Goal: Task Accomplishment & Management: Manage account settings

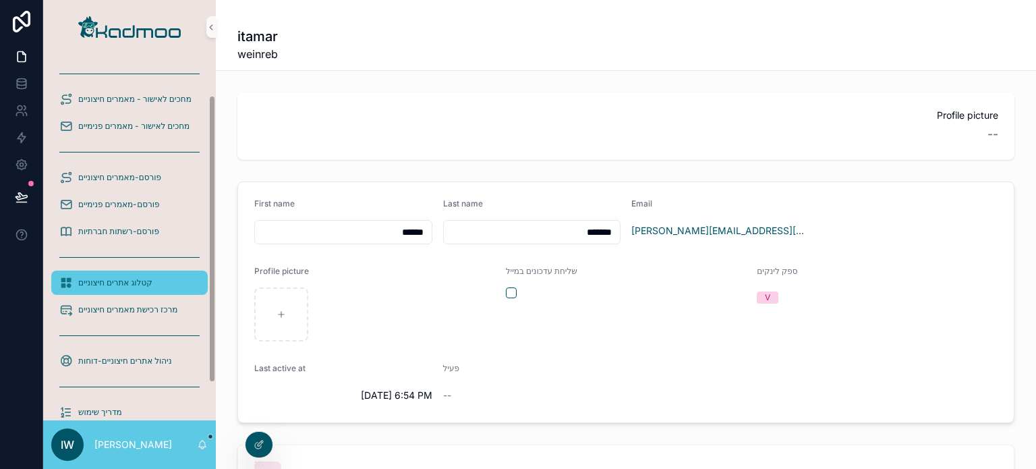
scroll to position [100, 0]
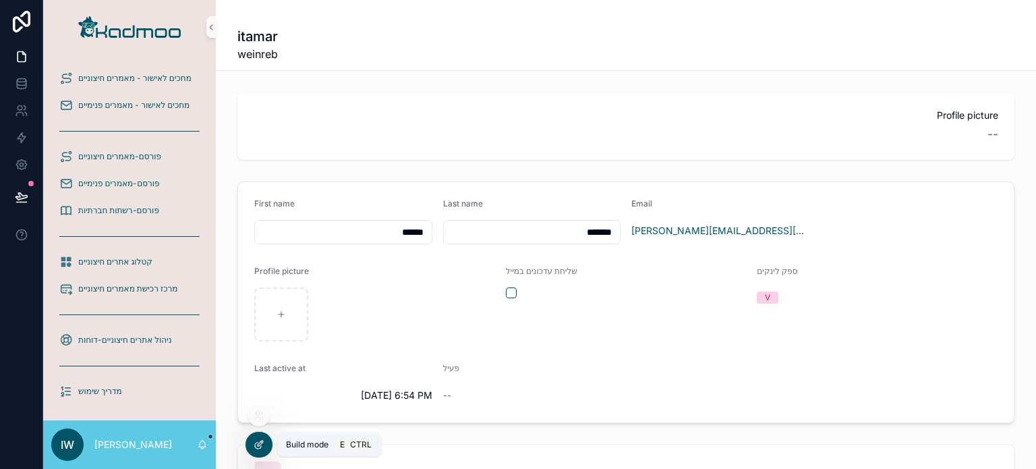
click at [258, 445] on icon at bounding box center [260, 443] width 5 height 5
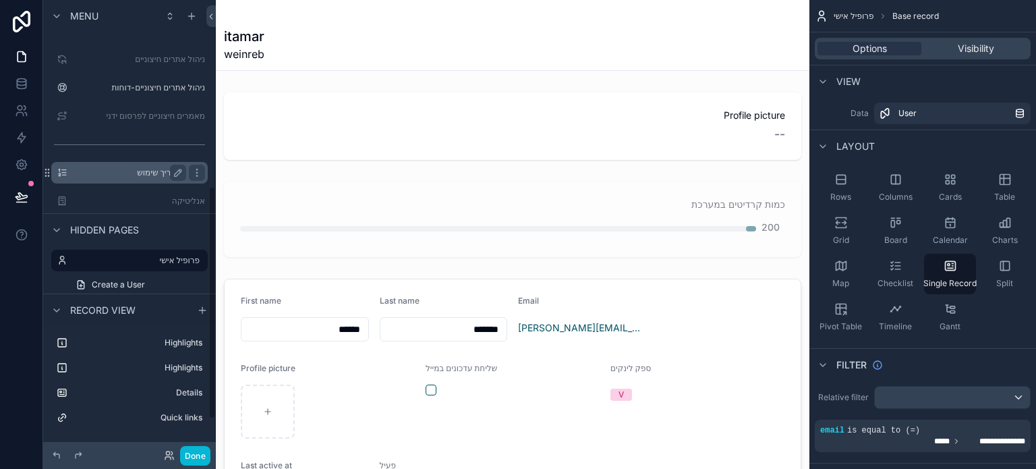
scroll to position [359, 0]
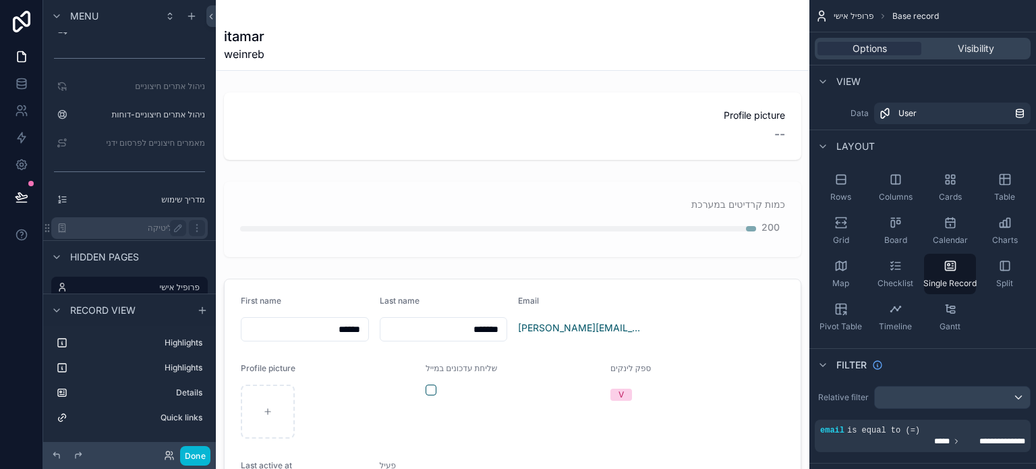
click at [148, 225] on label "אנליטיקה" at bounding box center [127, 228] width 108 height 11
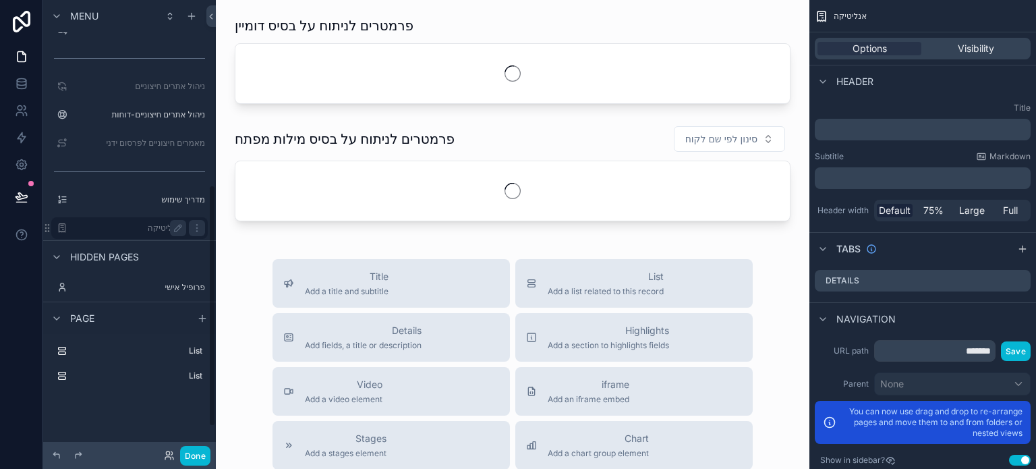
scroll to position [345, 0]
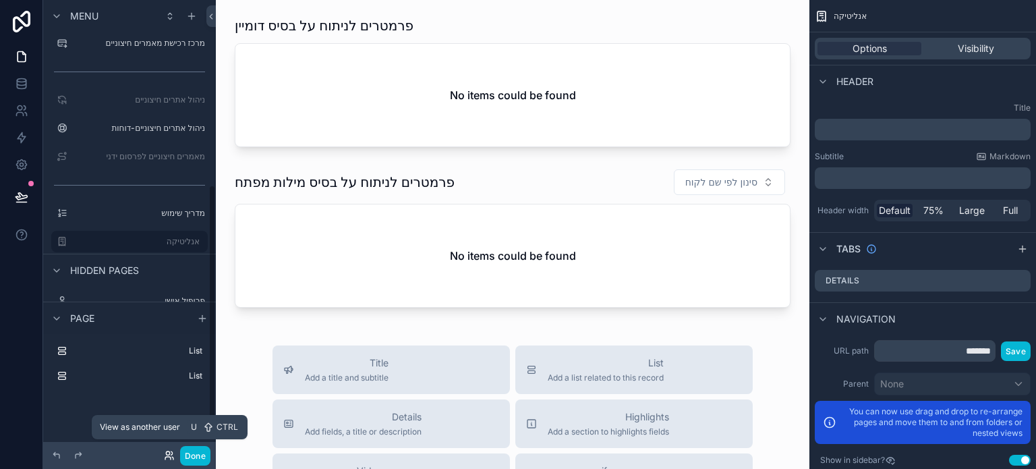
click at [167, 455] on icon at bounding box center [167, 452] width 3 height 3
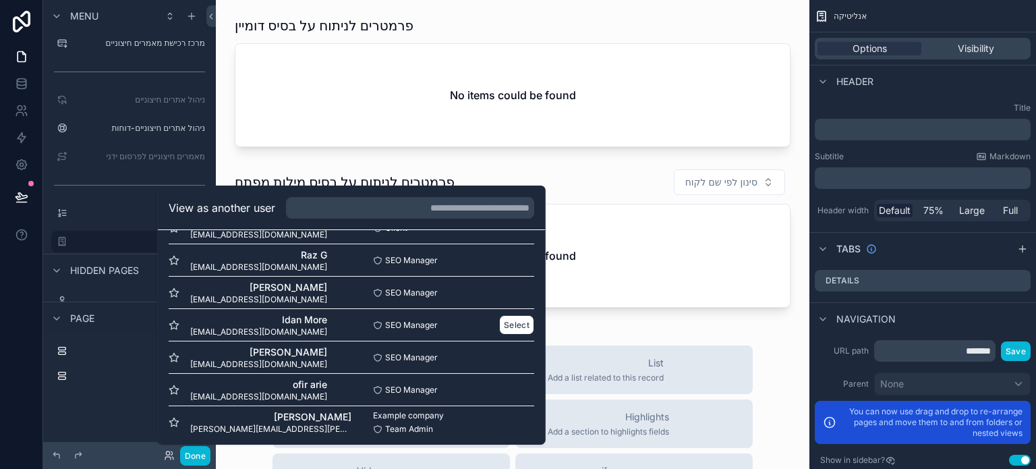
scroll to position [649, 0]
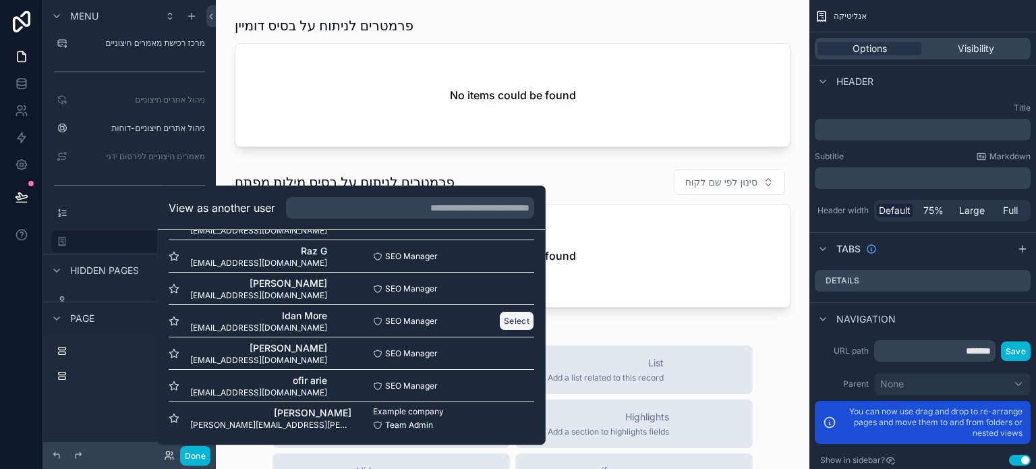
click at [501, 320] on button "Select" at bounding box center [516, 321] width 35 height 20
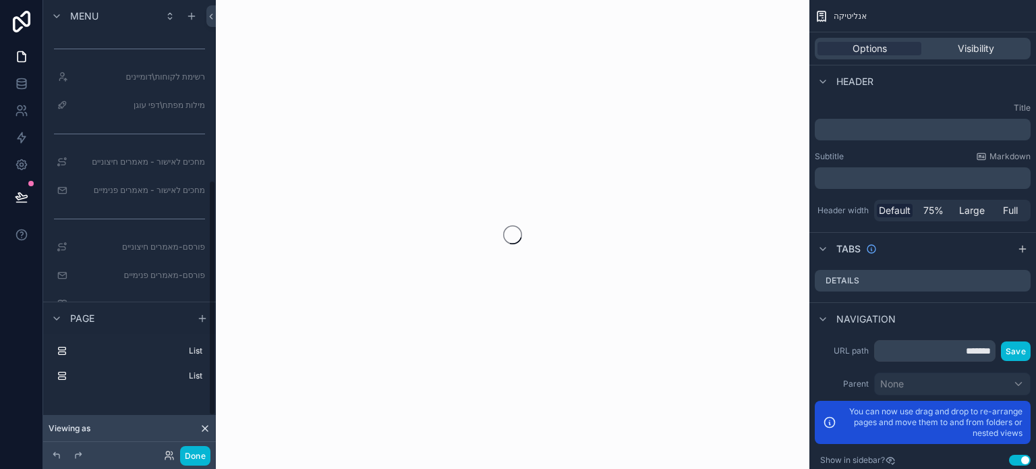
scroll to position [345, 0]
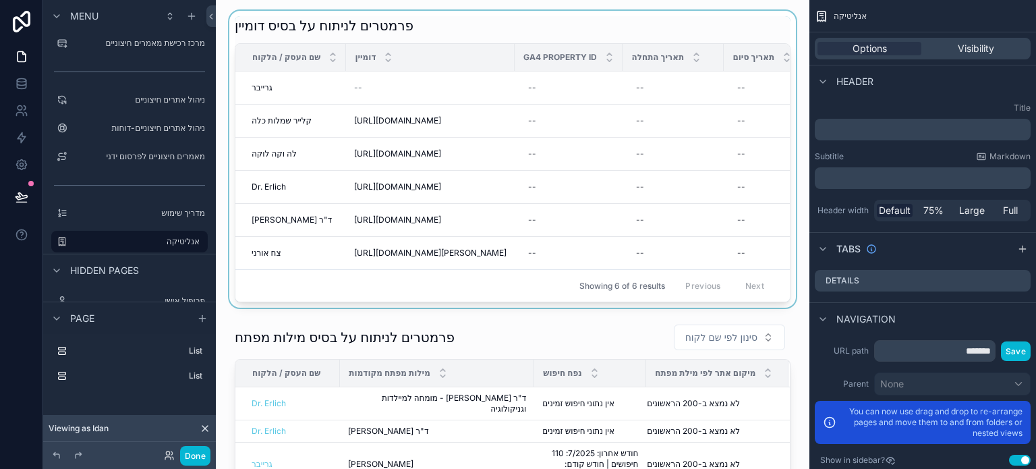
click at [353, 302] on div "scrollable content" at bounding box center [513, 159] width 572 height 297
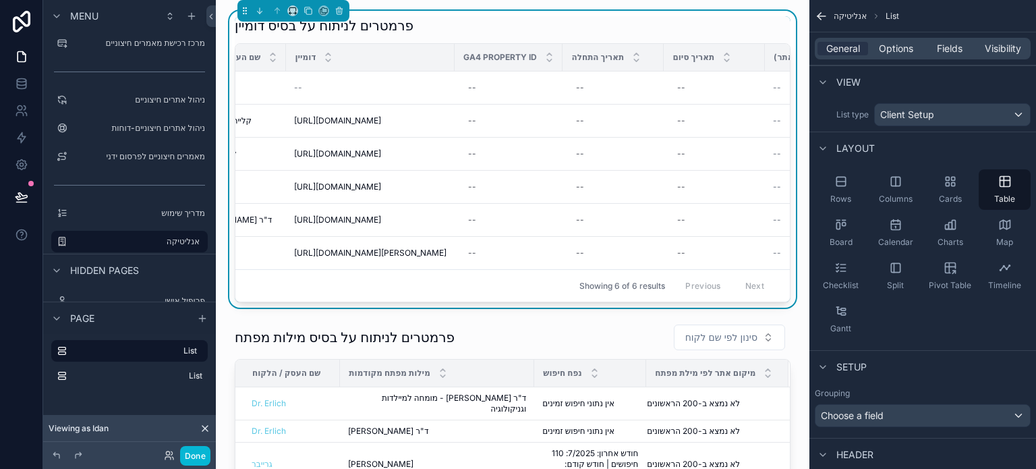
scroll to position [0, 0]
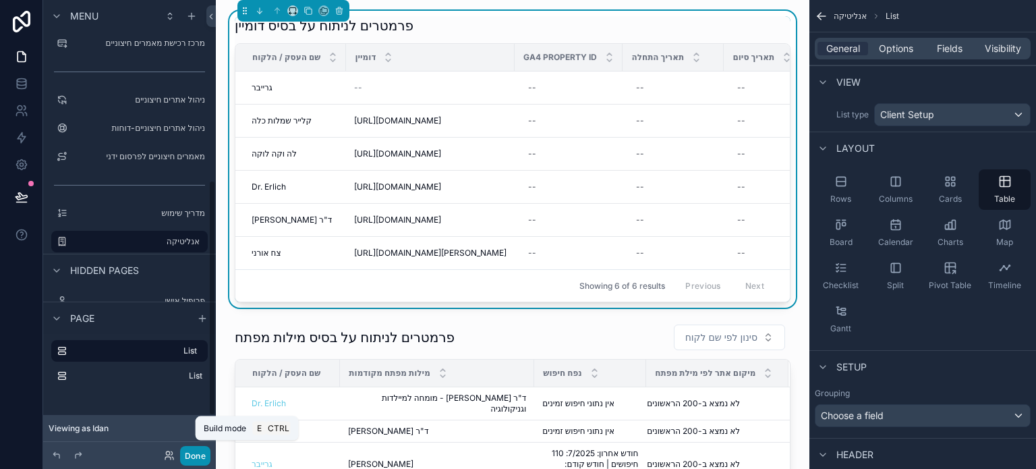
click at [196, 456] on button "Done" at bounding box center [195, 456] width 30 height 20
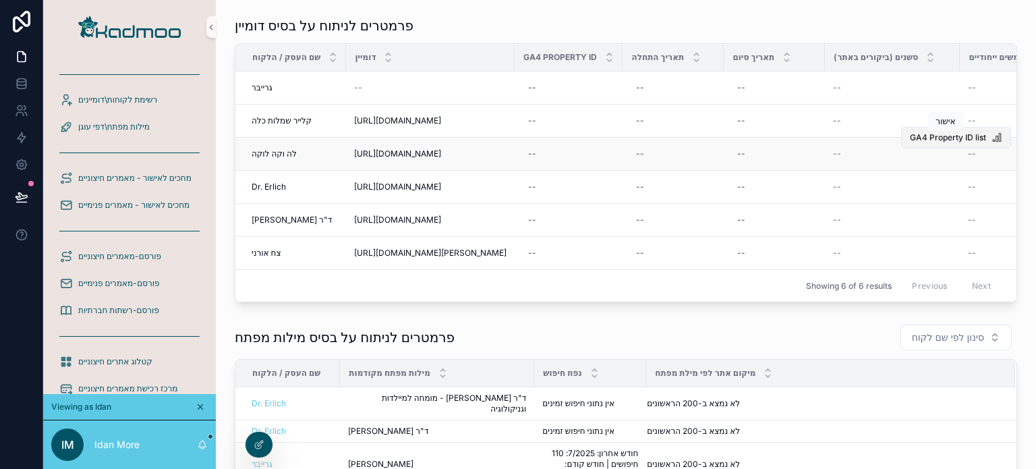
click at [922, 137] on span "GA4 Property ID list" at bounding box center [948, 137] width 76 height 11
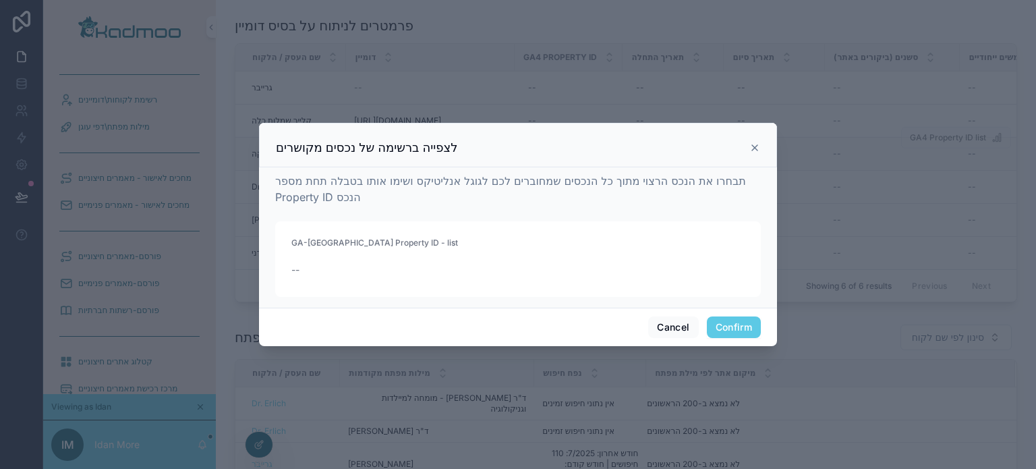
click at [718, 327] on button "Confirm" at bounding box center [734, 327] width 54 height 22
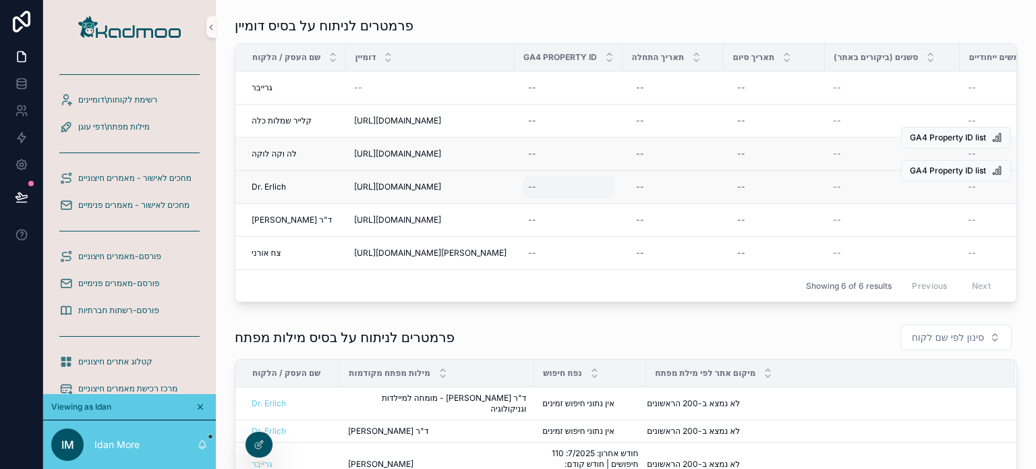
click at [571, 189] on div "--" at bounding box center [569, 187] width 92 height 22
click at [673, 203] on icon "scrollable content" at bounding box center [672, 204] width 11 height 11
click at [932, 139] on span "GA4 Property ID list" at bounding box center [948, 137] width 76 height 11
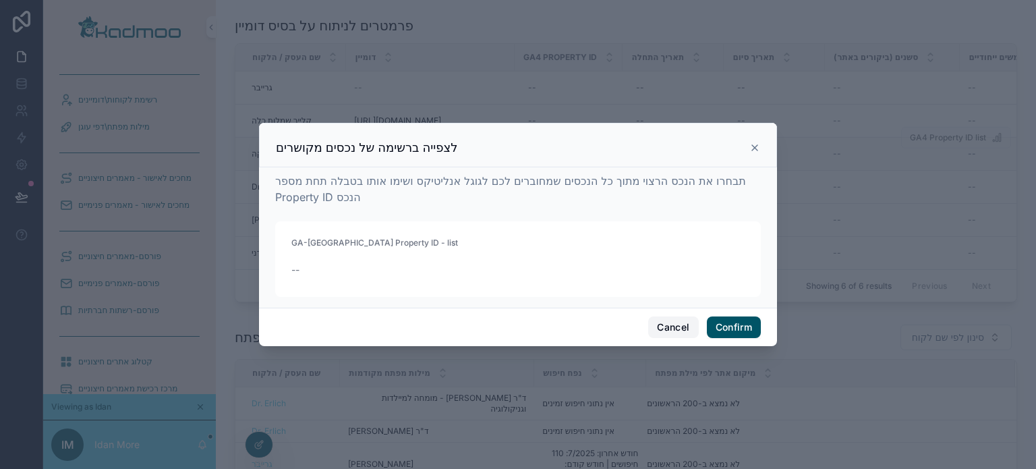
click at [667, 327] on button "Cancel" at bounding box center [673, 327] width 50 height 22
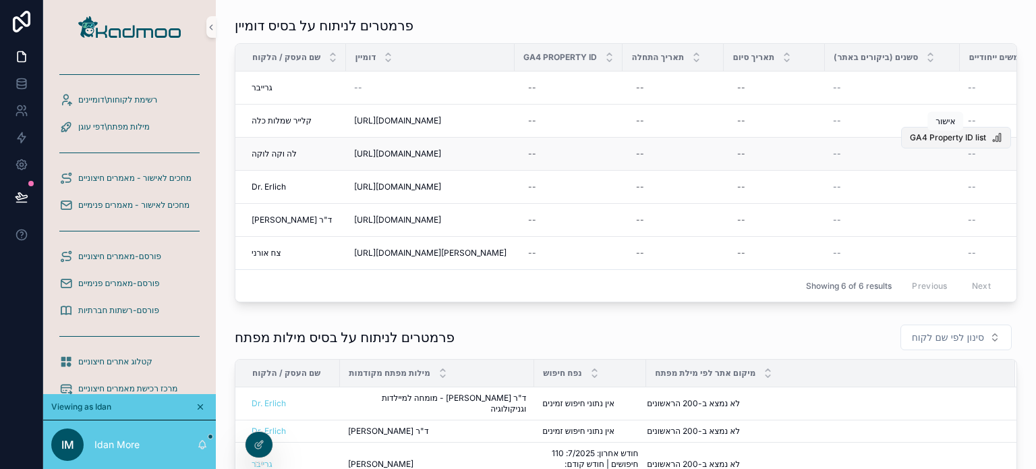
click at [916, 137] on span "GA4 Property ID list" at bounding box center [948, 137] width 76 height 11
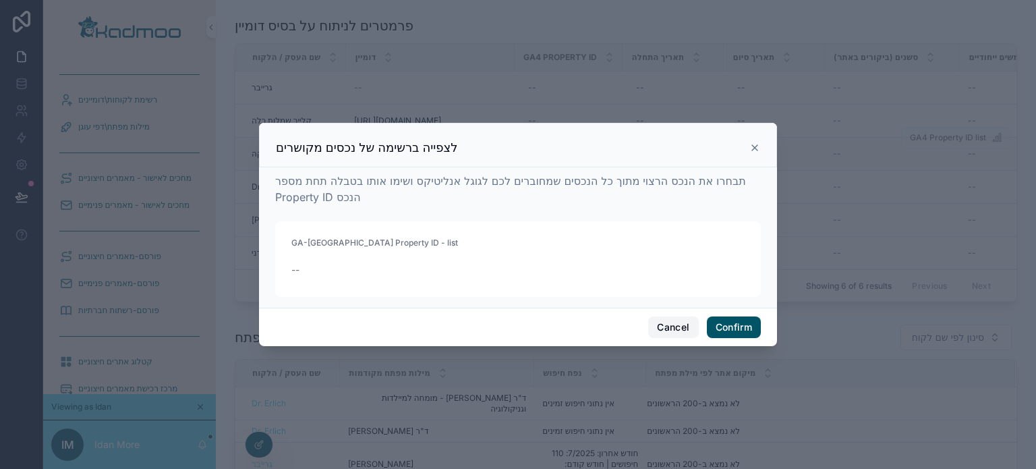
click at [671, 323] on button "Cancel" at bounding box center [673, 327] width 50 height 22
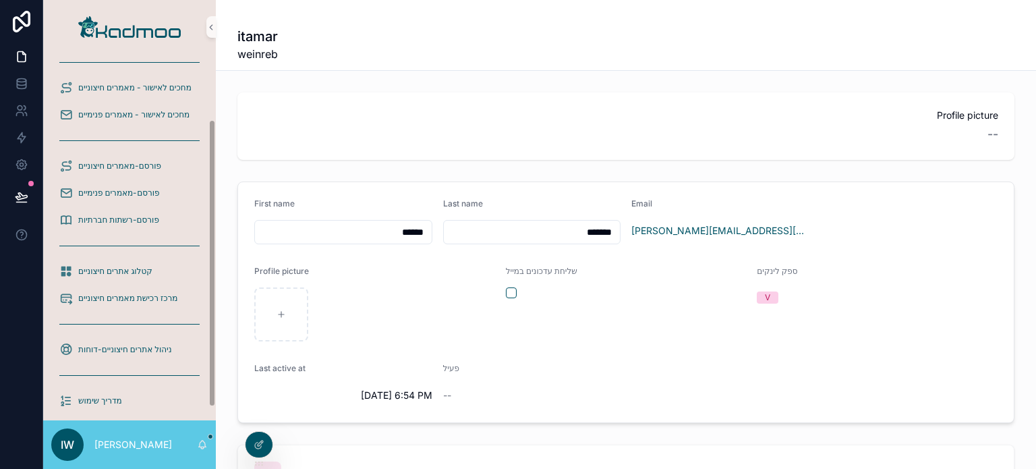
scroll to position [100, 0]
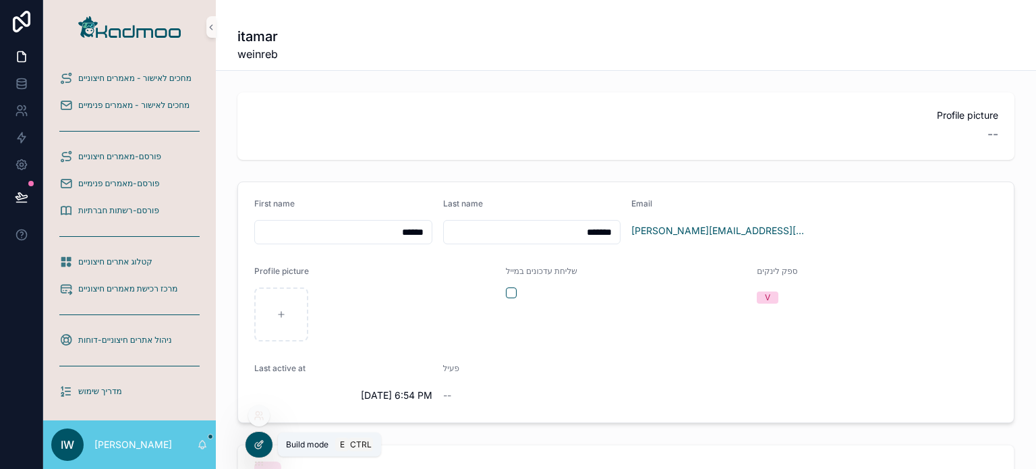
click at [258, 445] on icon at bounding box center [259, 444] width 11 height 11
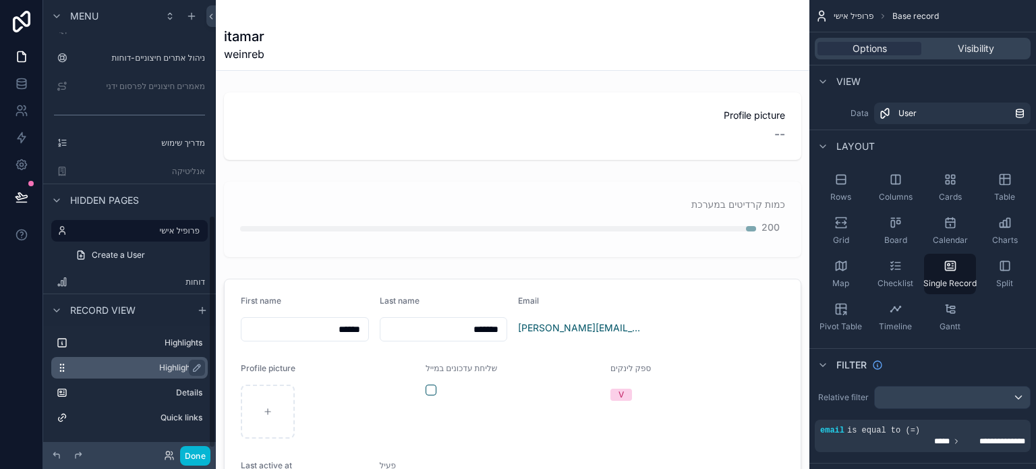
scroll to position [426, 0]
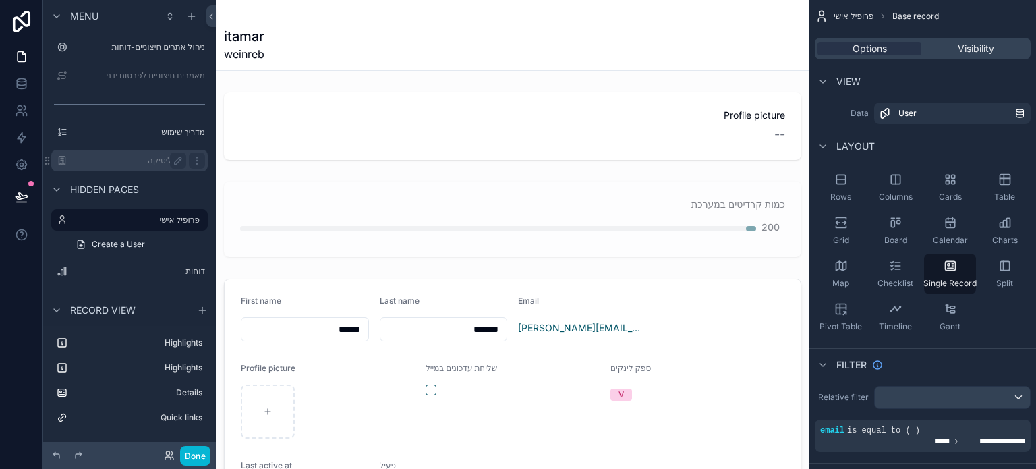
click at [139, 161] on label "אנליטיקה" at bounding box center [127, 160] width 108 height 11
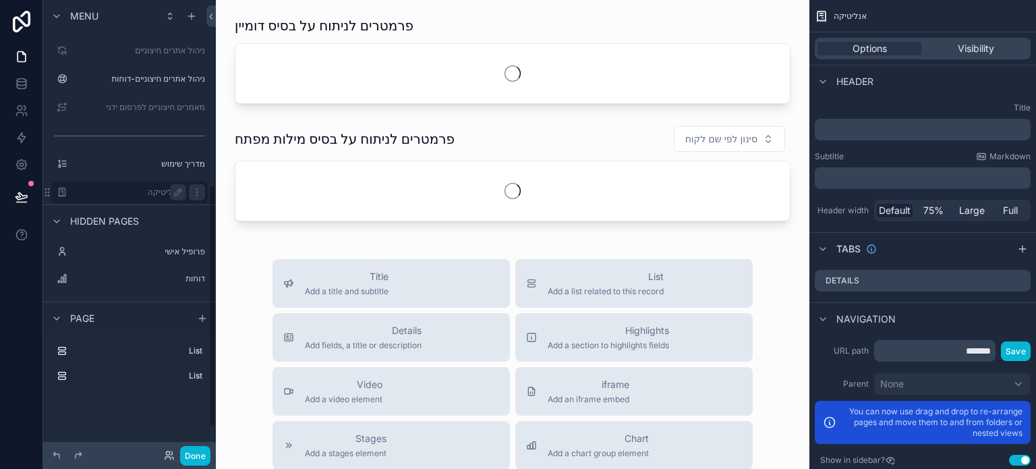
scroll to position [345, 0]
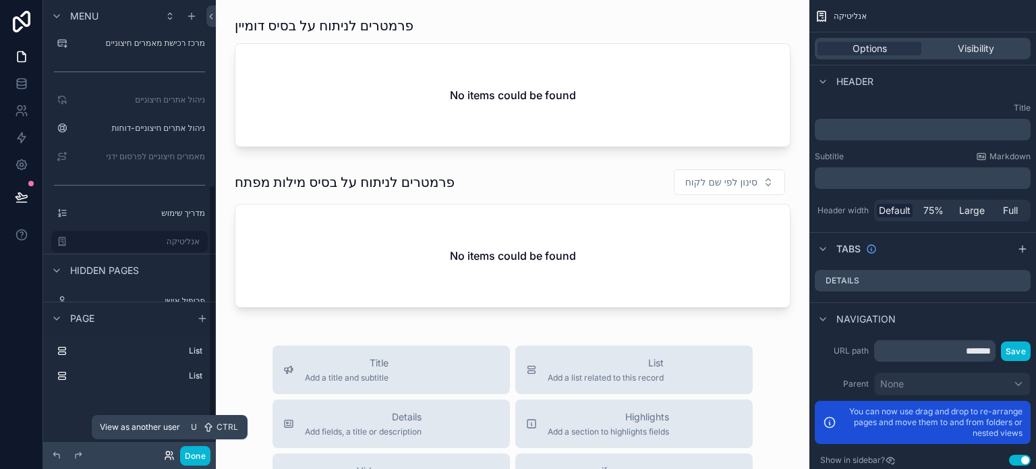
click at [170, 455] on icon at bounding box center [169, 455] width 11 height 11
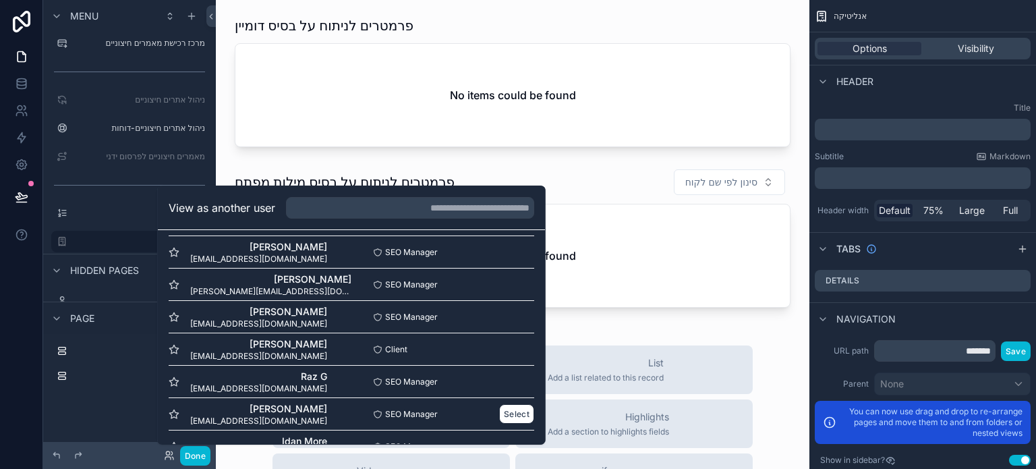
scroll to position [649, 0]
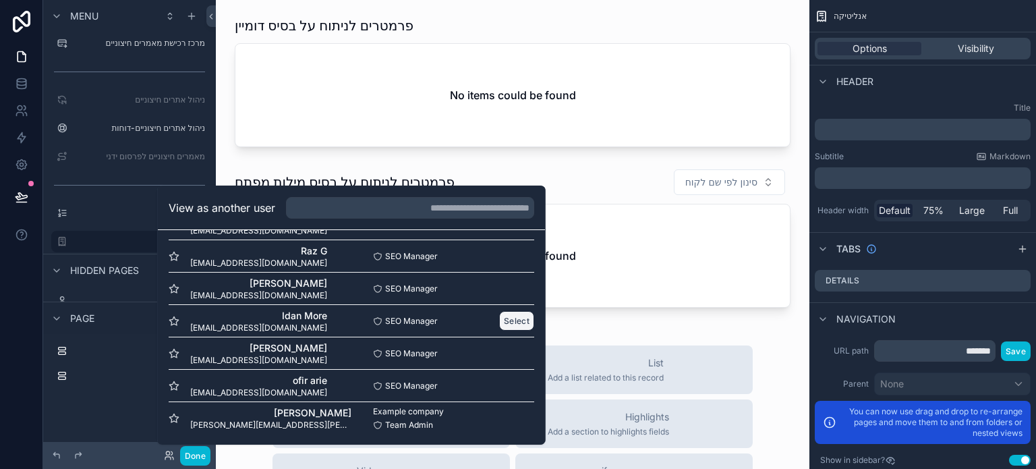
click at [501, 318] on button "Select" at bounding box center [516, 321] width 35 height 20
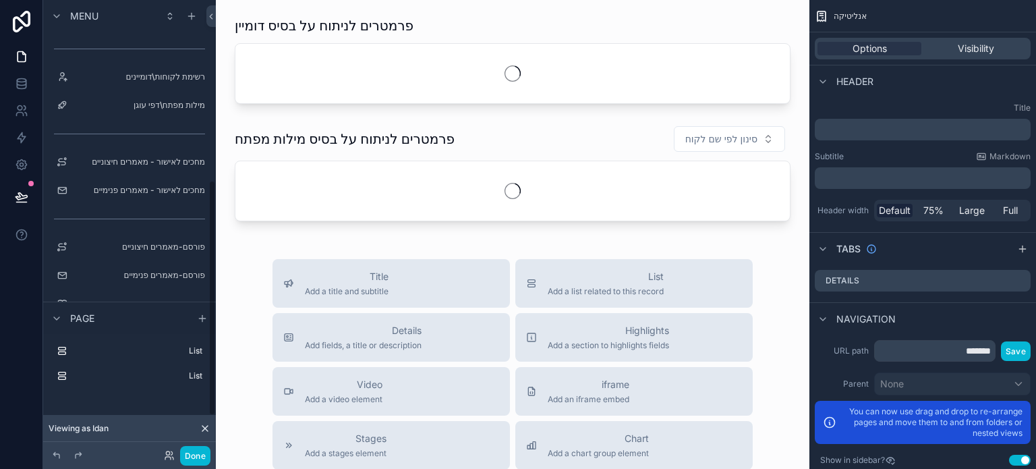
scroll to position [345, 0]
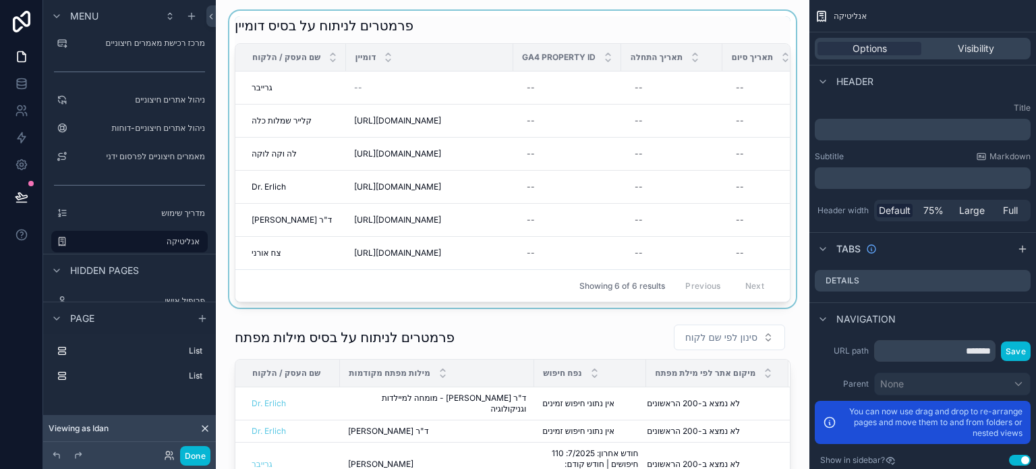
drag, startPoint x: 320, startPoint y: 302, endPoint x: 355, endPoint y: 301, distance: 34.4
click at [355, 301] on div "scrollable content" at bounding box center [513, 159] width 572 height 297
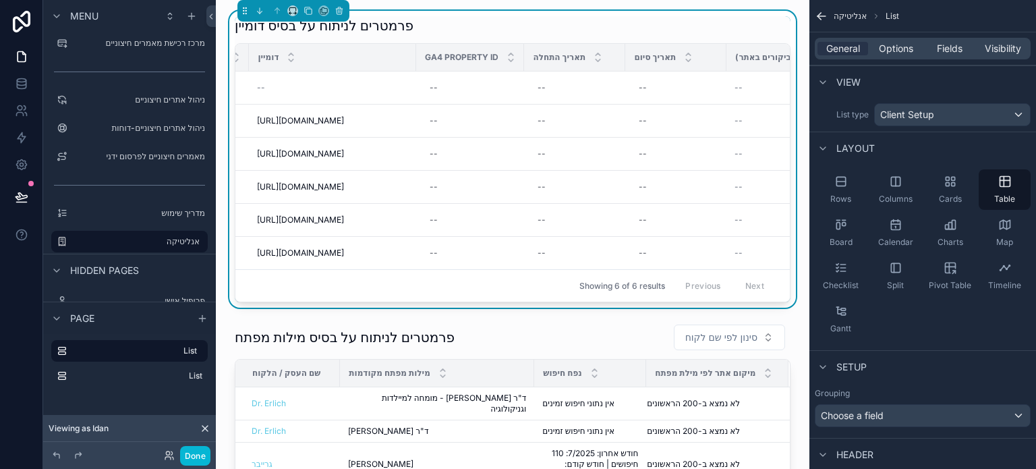
scroll to position [0, 0]
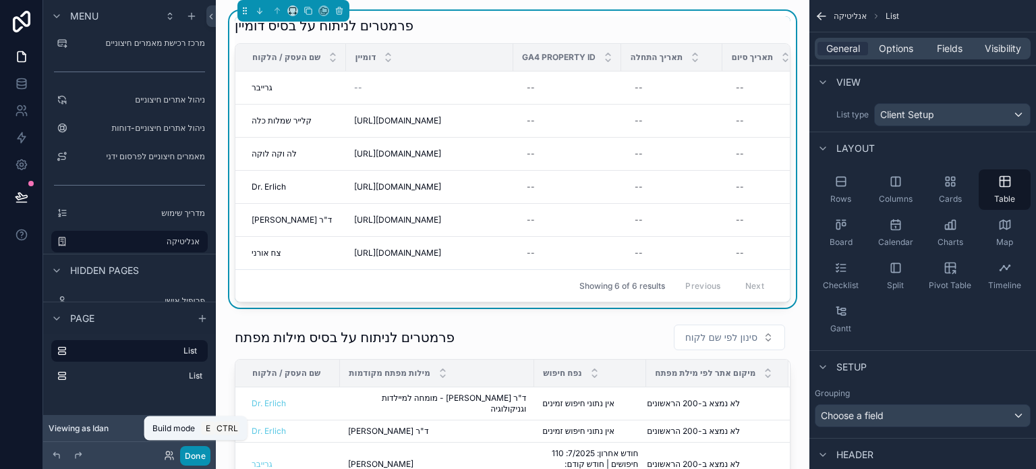
click at [198, 455] on button "Done" at bounding box center [195, 456] width 30 height 20
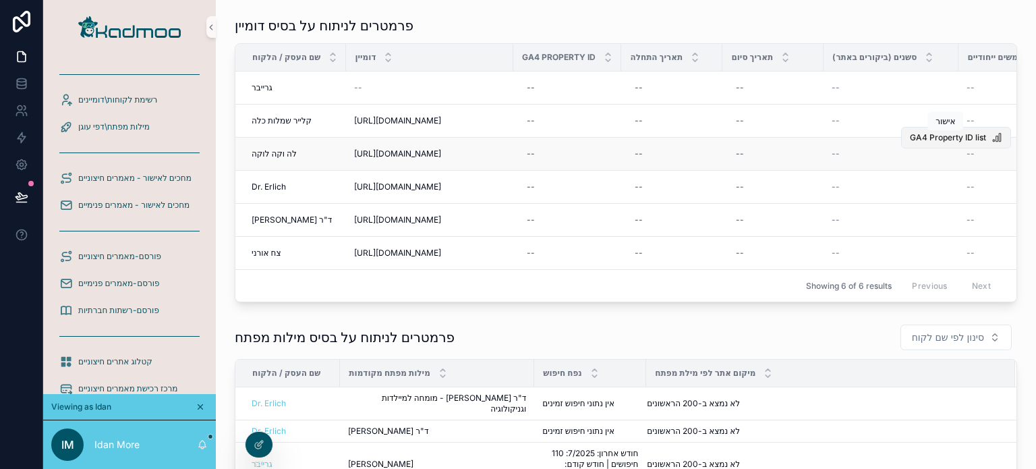
click at [912, 138] on span "GA4 Property ID list" at bounding box center [948, 137] width 76 height 11
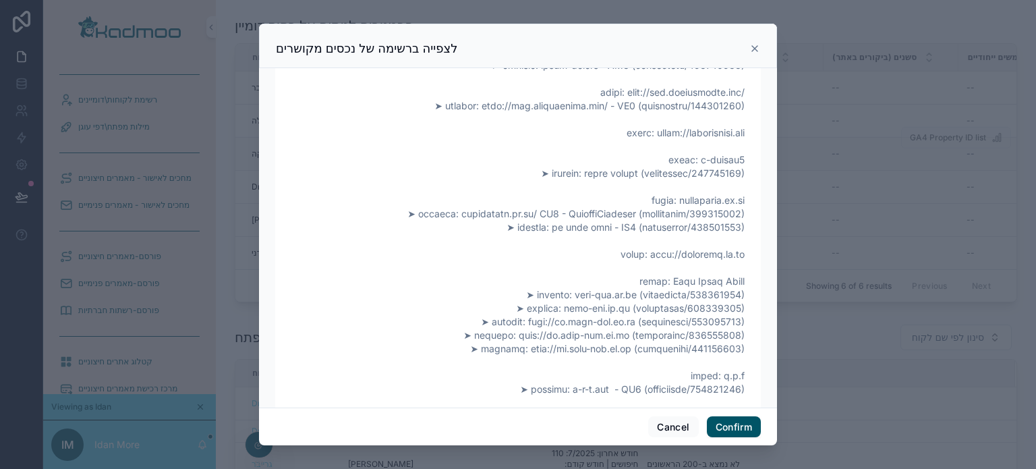
scroll to position [810, 0]
click at [650, 225] on span at bounding box center [517, 379] width 453 height 2051
copy span "387601715"
click at [725, 426] on button "Confirm" at bounding box center [734, 427] width 54 height 22
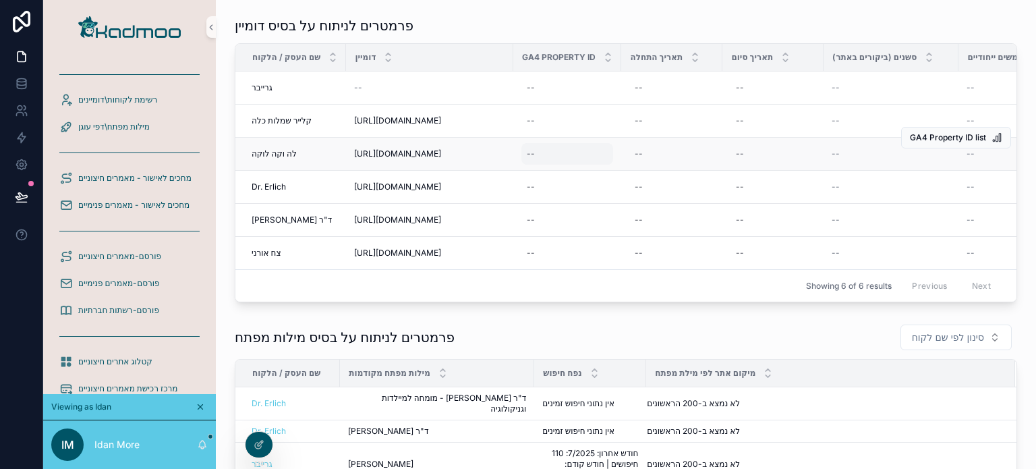
click at [563, 155] on div "--" at bounding box center [568, 154] width 92 height 22
type textarea "*********"
click at [686, 168] on icon "scrollable content" at bounding box center [691, 171] width 11 height 11
click at [669, 157] on div "--" at bounding box center [672, 154] width 85 height 22
click at [659, 154] on div "--" at bounding box center [672, 154] width 85 height 22
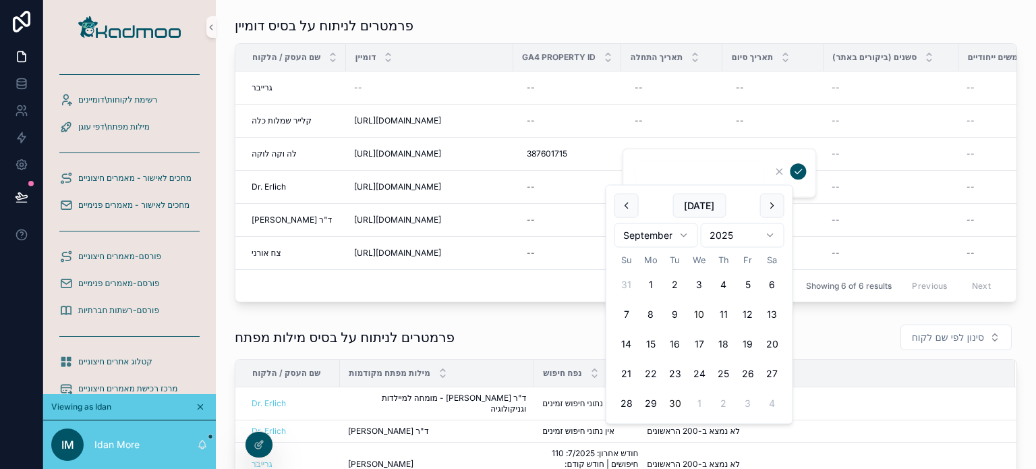
click at [674, 403] on button "30" at bounding box center [675, 403] width 24 height 24
type input "*********"
click at [799, 173] on icon "scrollable content" at bounding box center [798, 171] width 11 height 11
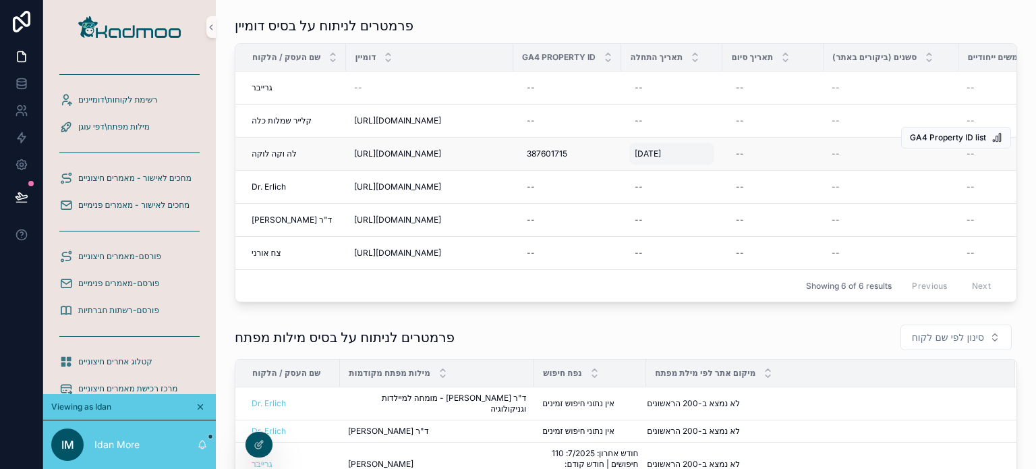
click at [664, 159] on div "[DATE] [DATE]" at bounding box center [672, 154] width 85 height 22
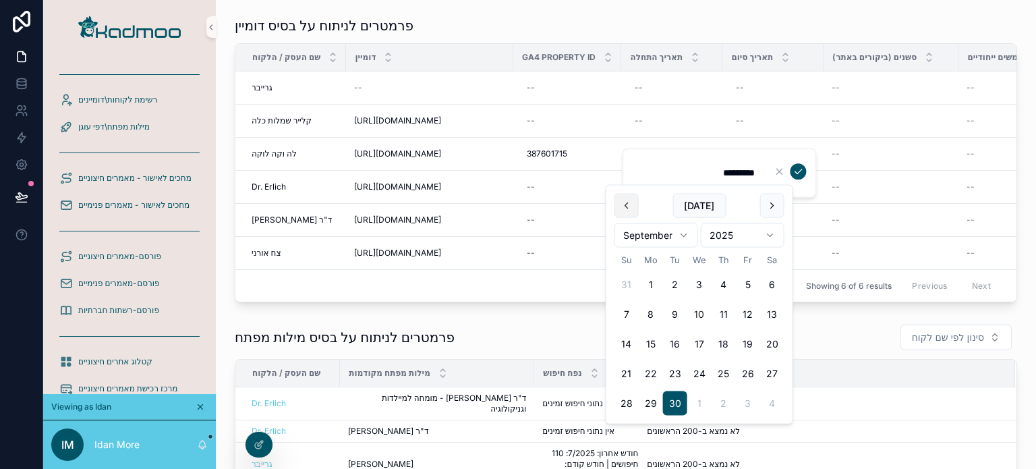
click at [630, 210] on button "scrollable content" at bounding box center [627, 206] width 24 height 24
click at [672, 282] on button "2" at bounding box center [675, 285] width 24 height 24
type input "********"
click at [799, 171] on icon "scrollable content" at bounding box center [798, 171] width 7 height 5
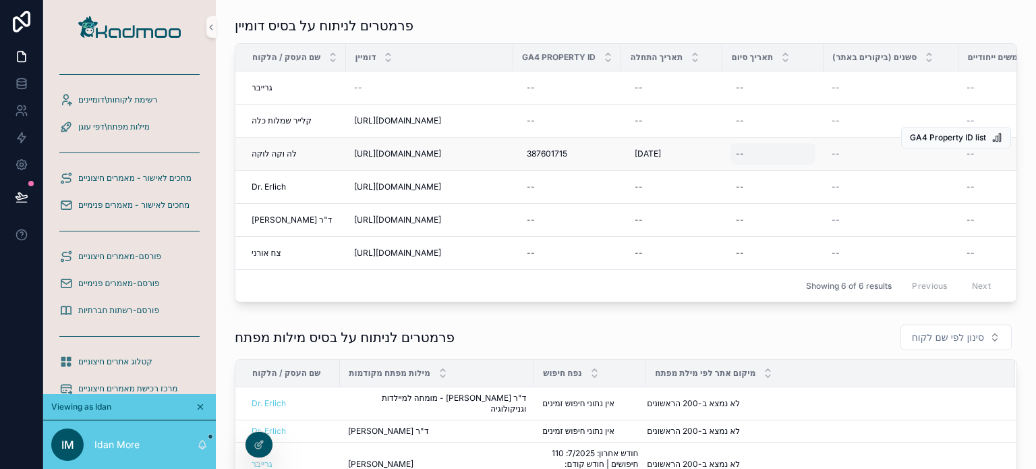
click at [777, 150] on div "--" at bounding box center [773, 154] width 85 height 22
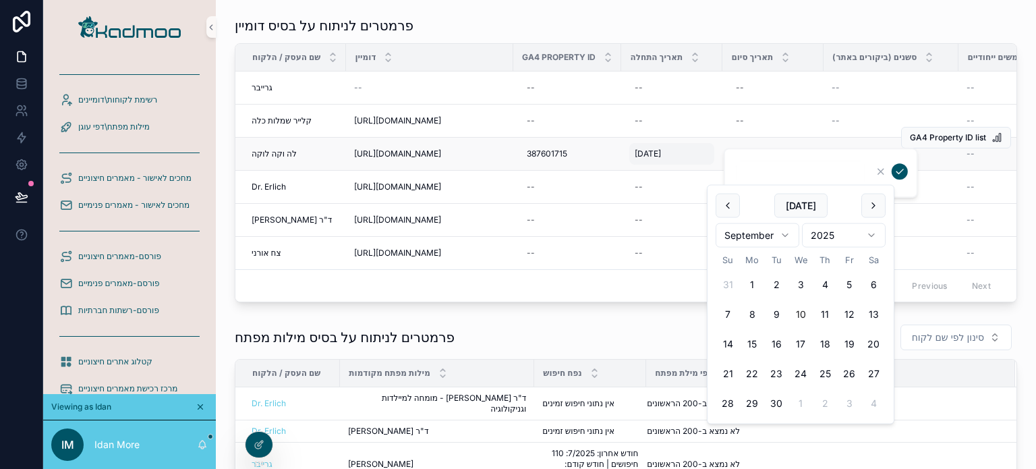
click at [661, 155] on span "[DATE]" at bounding box center [648, 153] width 26 height 11
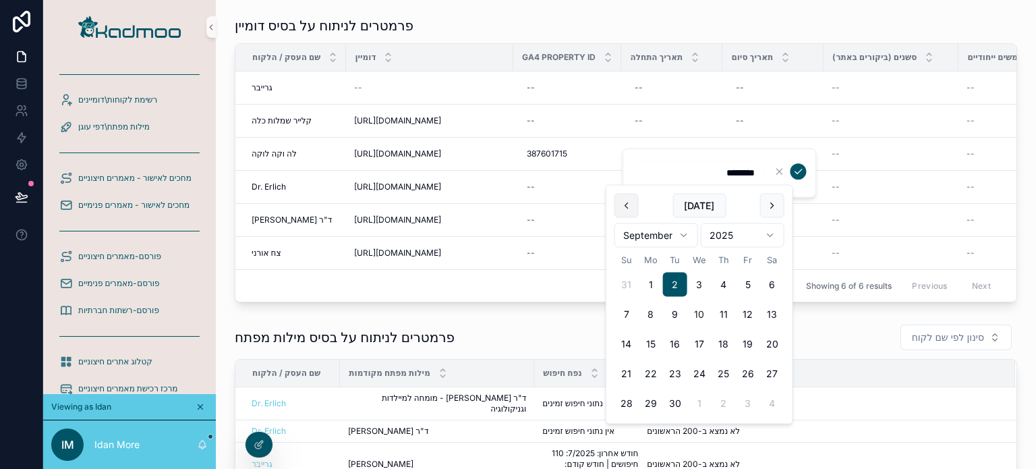
click at [627, 206] on button "scrollable content" at bounding box center [627, 206] width 24 height 24
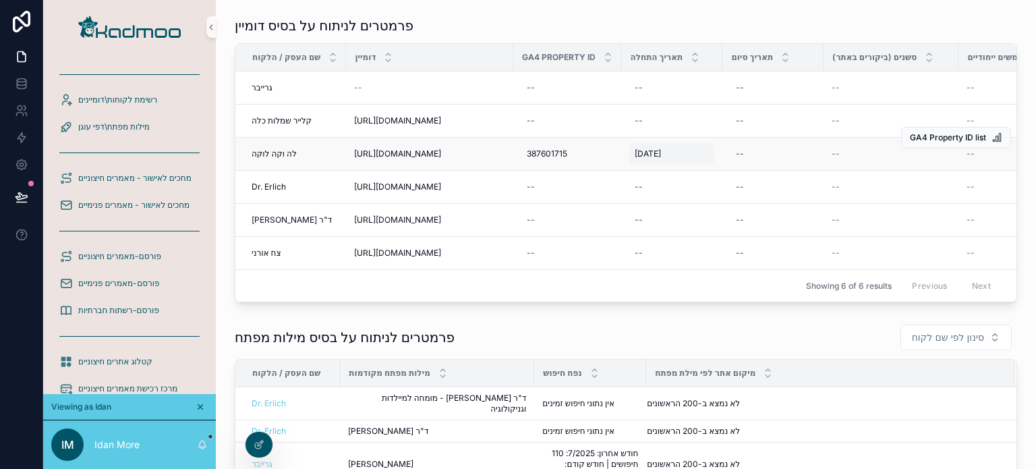
click at [642, 157] on span "[DATE]" at bounding box center [648, 153] width 26 height 11
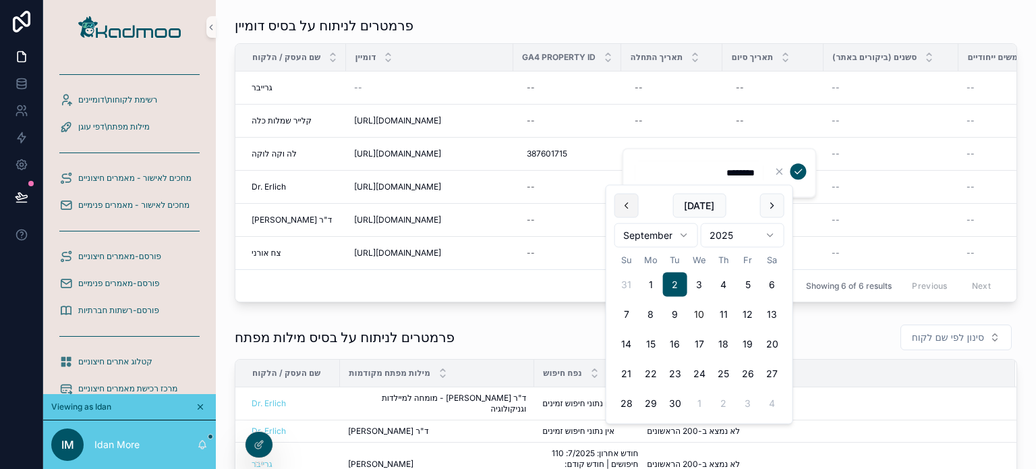
click at [630, 203] on button "scrollable content" at bounding box center [627, 206] width 24 height 24
click at [629, 204] on button "scrollable content" at bounding box center [627, 206] width 24 height 24
click at [673, 283] on button "1" at bounding box center [675, 285] width 24 height 24
type input "********"
click at [795, 172] on icon "scrollable content" at bounding box center [798, 171] width 11 height 11
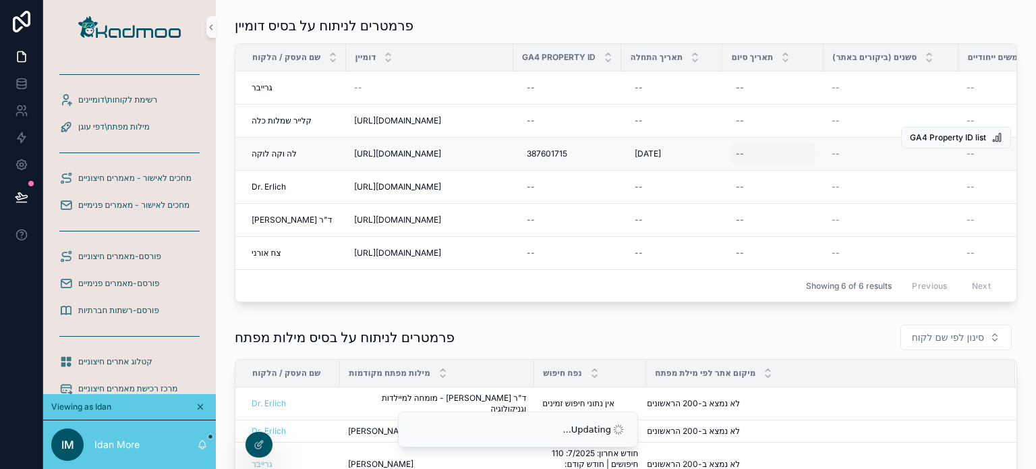
click at [754, 151] on div "--" at bounding box center [773, 154] width 85 height 22
click at [756, 157] on div "--" at bounding box center [773, 154] width 85 height 22
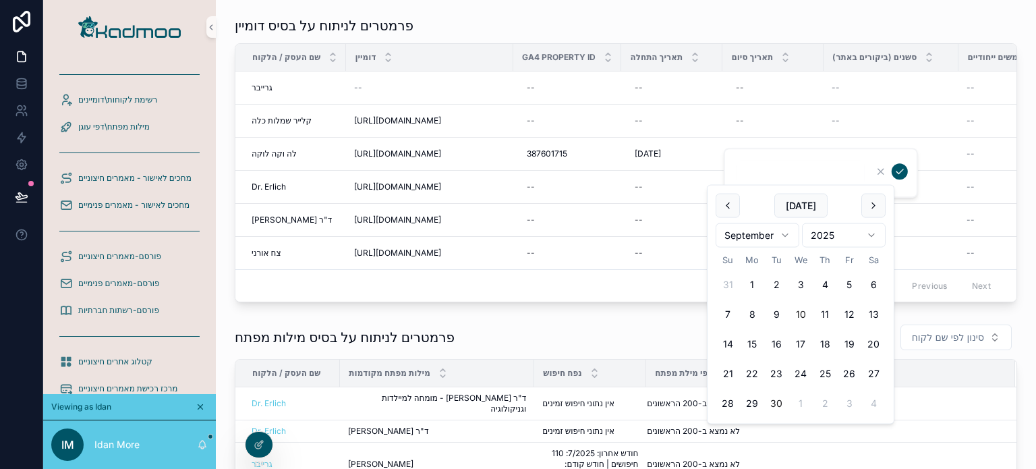
click at [775, 399] on button "30" at bounding box center [776, 403] width 24 height 24
type input "*********"
click at [900, 167] on icon "scrollable content" at bounding box center [900, 171] width 11 height 11
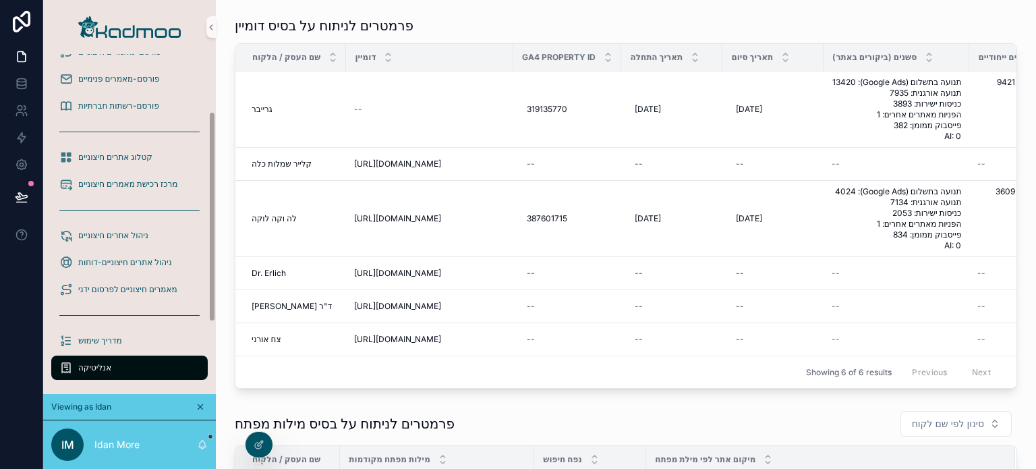
scroll to position [207, 0]
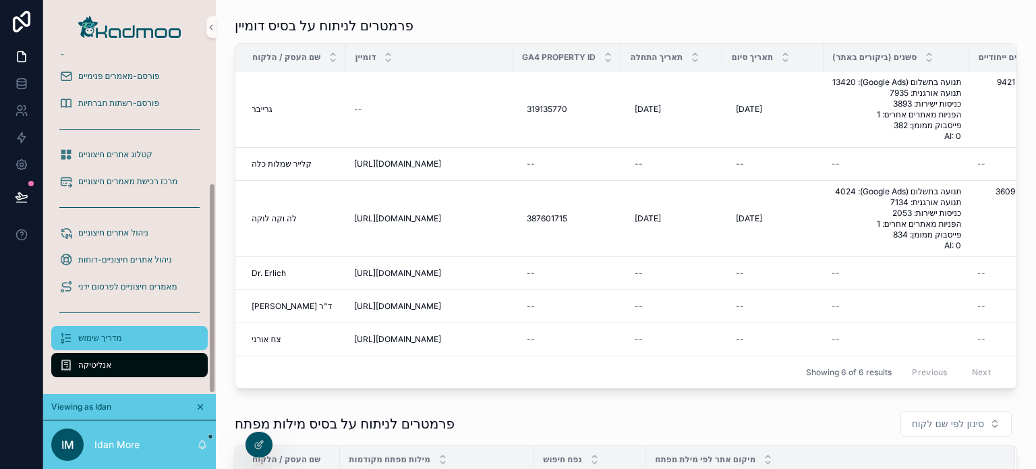
click at [156, 337] on div "מדריך שימוש" at bounding box center [129, 338] width 140 height 22
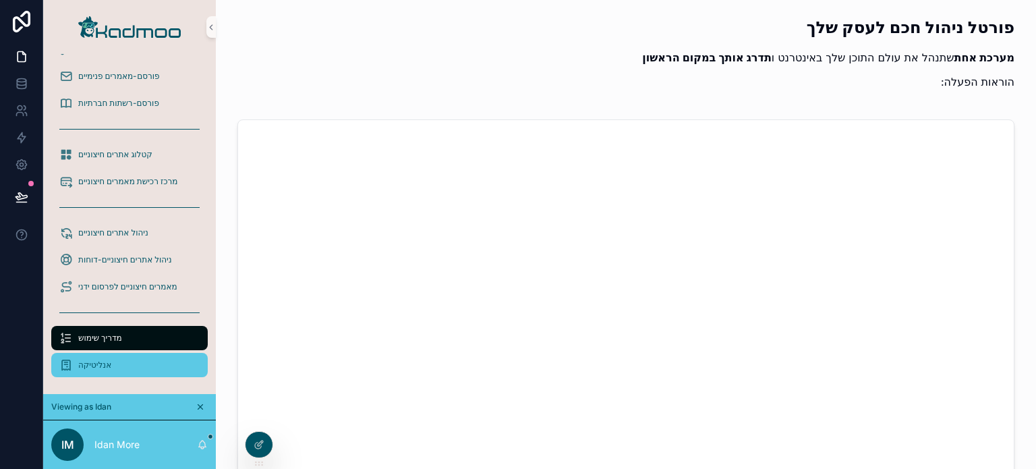
click at [120, 356] on div "אנליטיקה" at bounding box center [129, 365] width 140 height 22
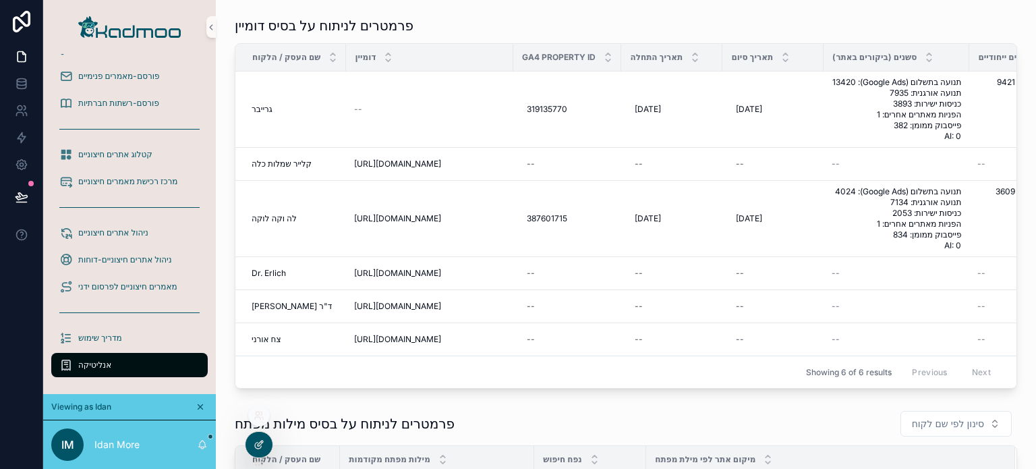
click at [256, 443] on icon at bounding box center [258, 446] width 6 height 6
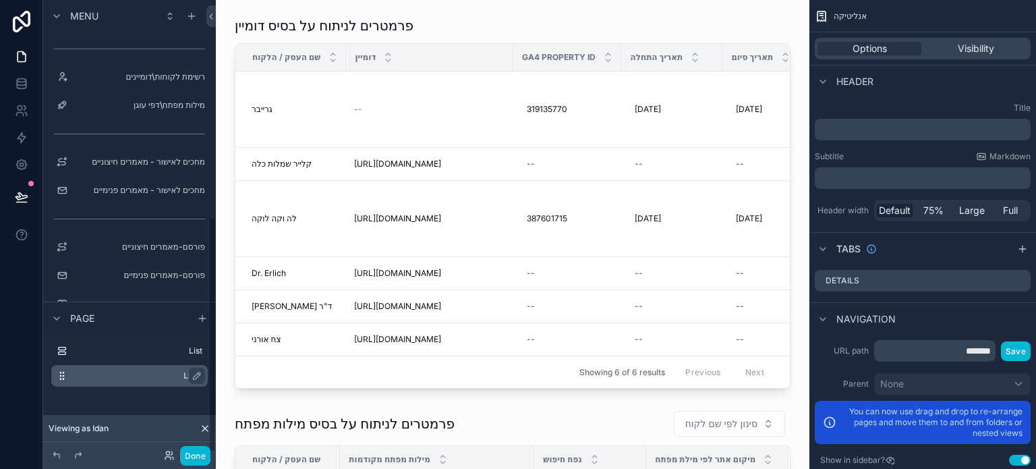
scroll to position [416, 0]
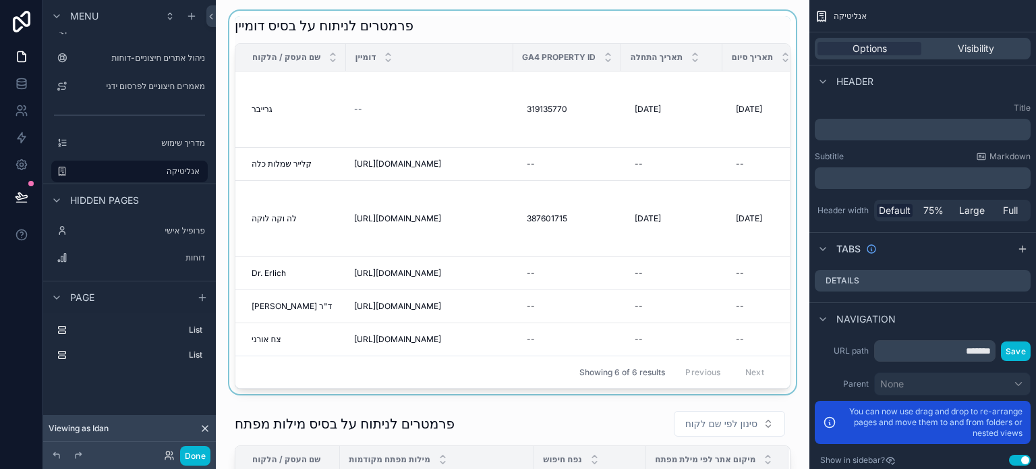
drag, startPoint x: 150, startPoint y: 168, endPoint x: 424, endPoint y: 45, distance: 299.6
click at [150, 167] on label "אנליטיקה" at bounding box center [136, 171] width 127 height 11
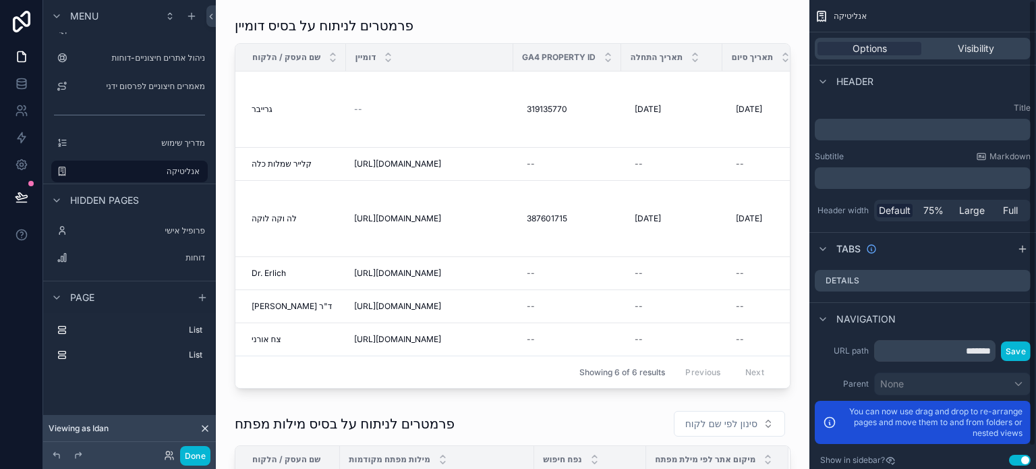
click at [986, 37] on div "Options Visibility" at bounding box center [923, 48] width 227 height 32
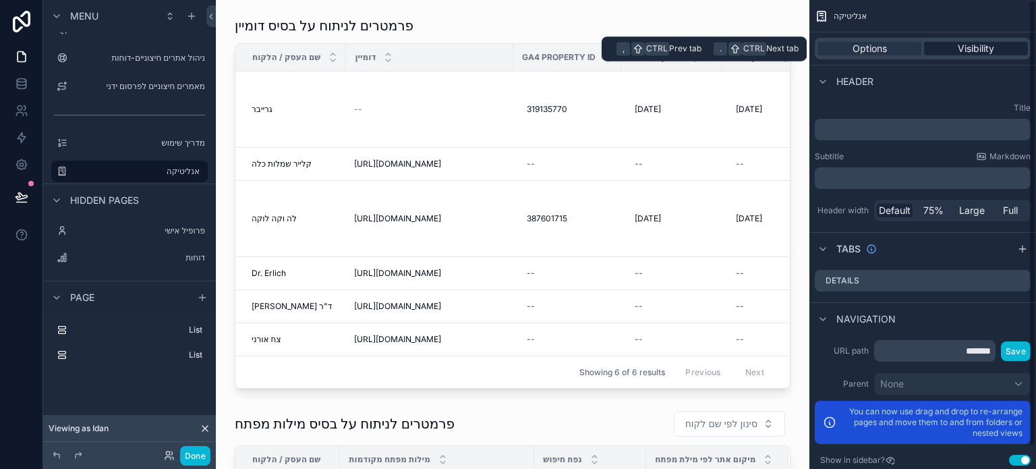
click at [986, 42] on span "Visibility" at bounding box center [976, 48] width 36 height 13
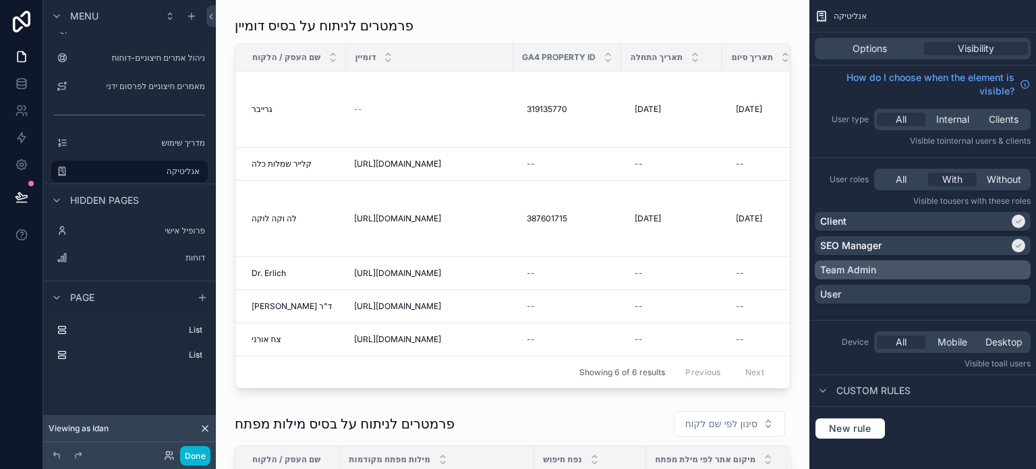
click at [924, 267] on div "Team Admin" at bounding box center [922, 269] width 205 height 13
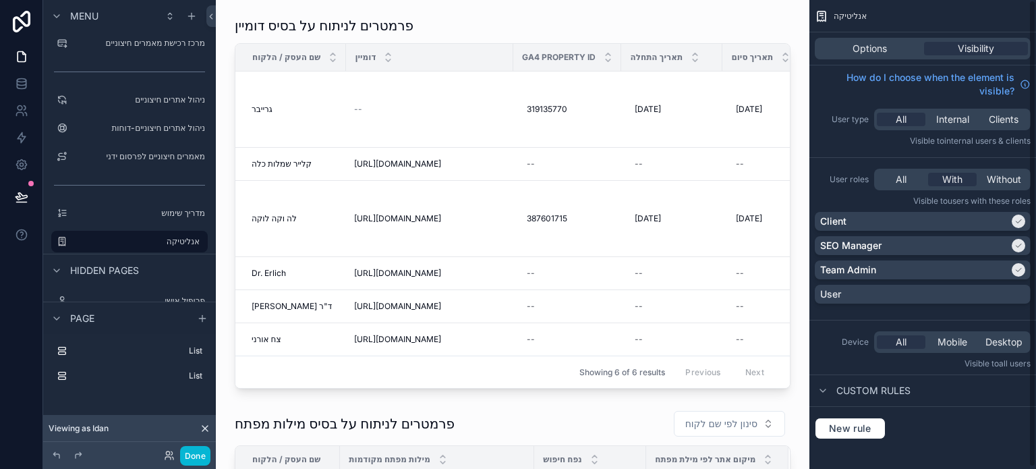
scroll to position [1, 0]
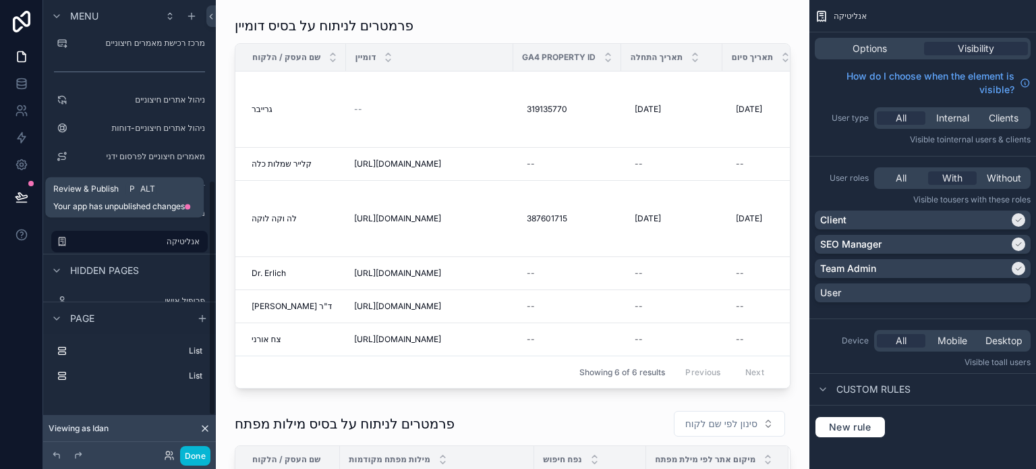
click at [20, 194] on icon at bounding box center [21, 196] width 11 height 7
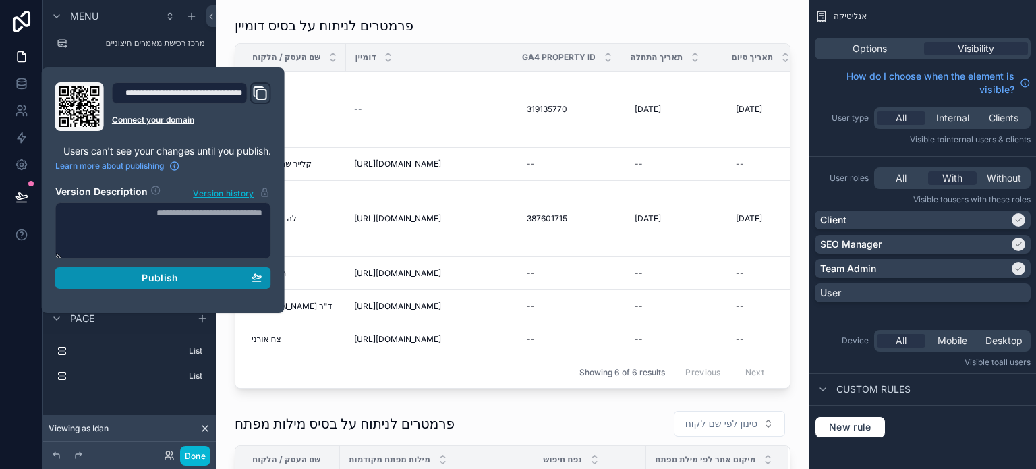
click at [200, 277] on div "Publish" at bounding box center [163, 278] width 198 height 12
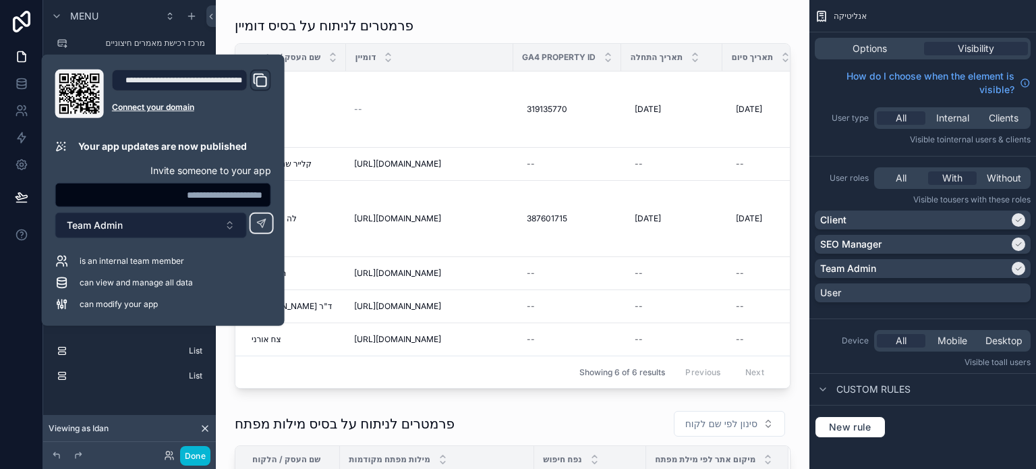
click at [195, 229] on button "Team Admin" at bounding box center [151, 226] width 192 height 26
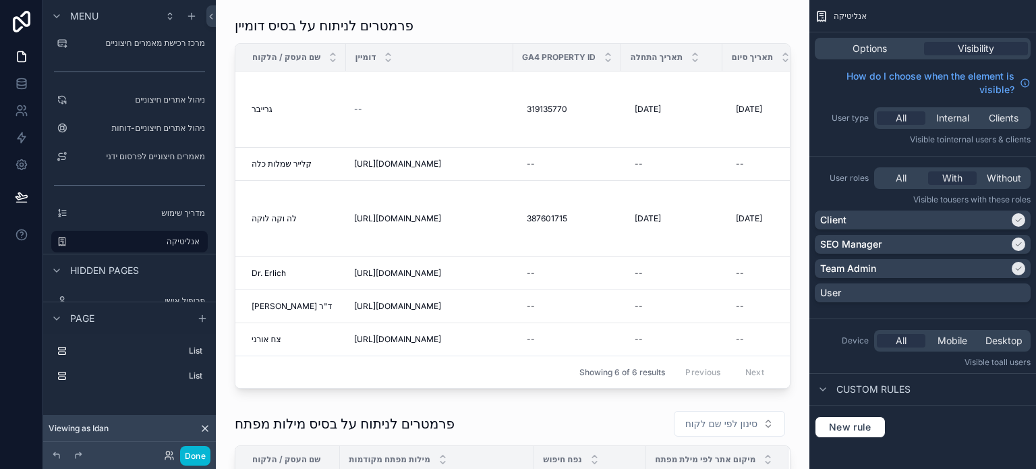
drag, startPoint x: 344, startPoint y: 388, endPoint x: 213, endPoint y: 248, distance: 191.4
click at [387, 390] on div "scrollable content" at bounding box center [513, 202] width 572 height 383
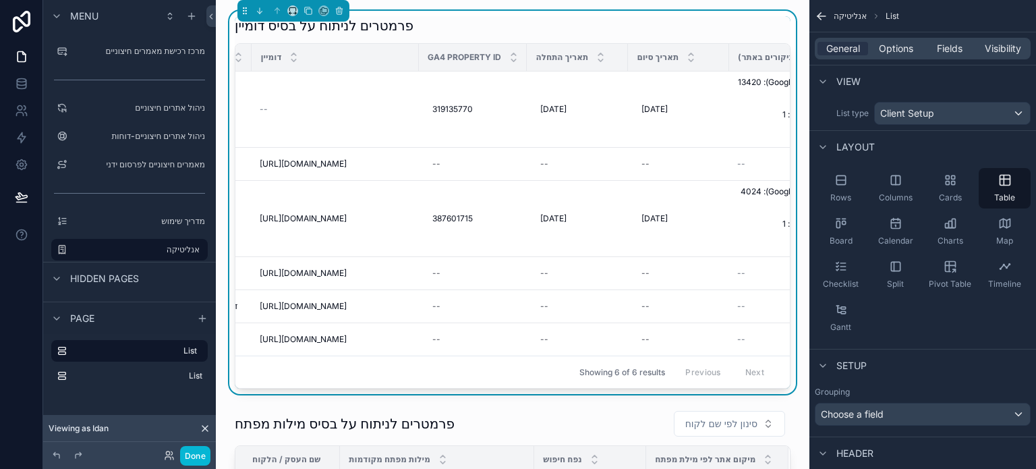
scroll to position [0, 96]
click at [623, 53] on div "scrollable content" at bounding box center [625, 57] width 5 height 27
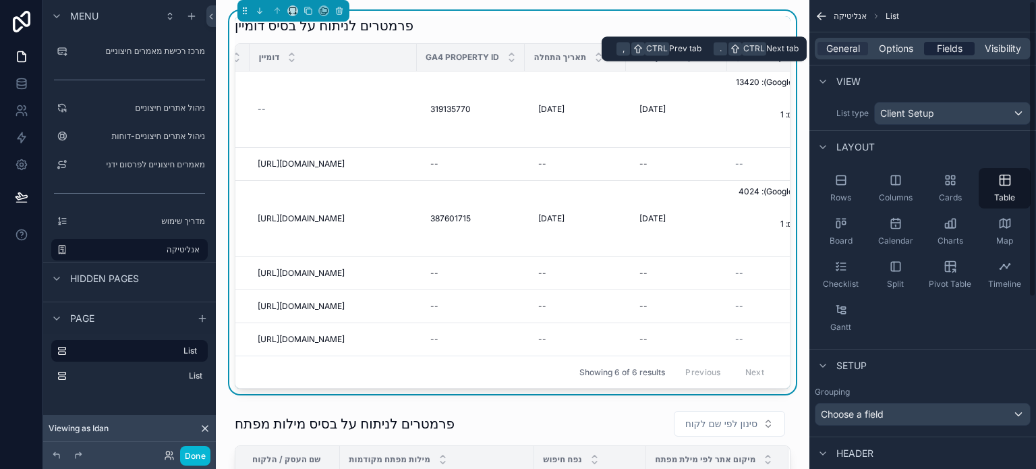
click at [945, 53] on span "Fields" at bounding box center [950, 48] width 26 height 13
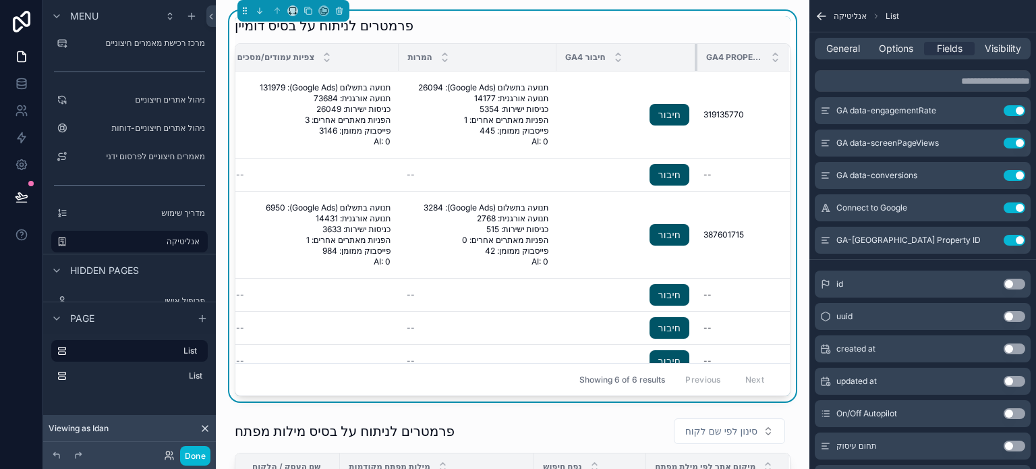
scroll to position [0, 1244]
click at [672, 61] on th "חיבור GA4" at bounding box center [626, 58] width 144 height 28
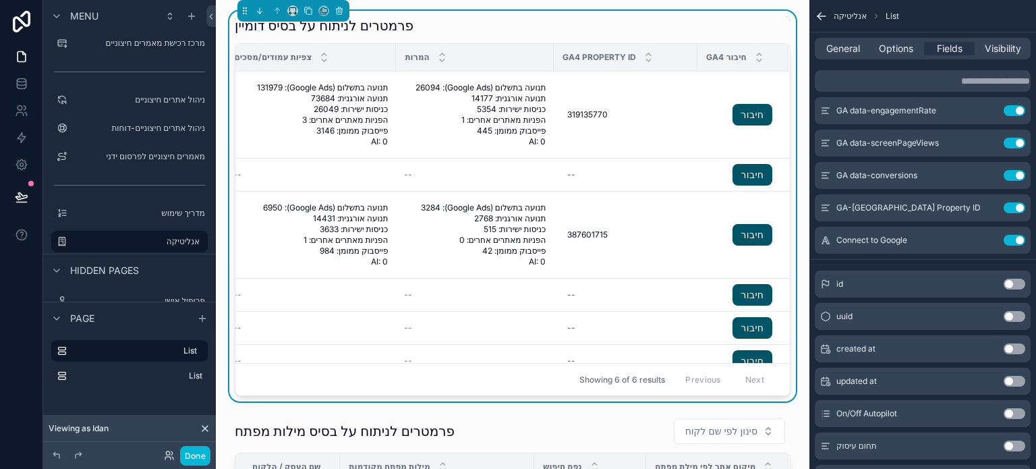
scroll to position [0, 1247]
click at [653, 60] on div "GA4 Property ID" at bounding box center [626, 58] width 142 height 26
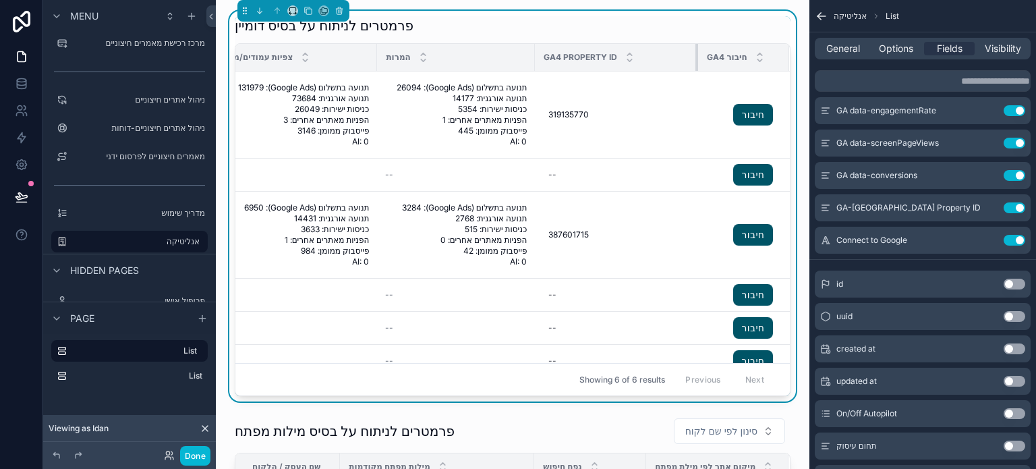
drag, startPoint x: 676, startPoint y: 57, endPoint x: 696, endPoint y: 61, distance: 20.0
click at [696, 60] on div "scrollable content" at bounding box center [698, 57] width 5 height 27
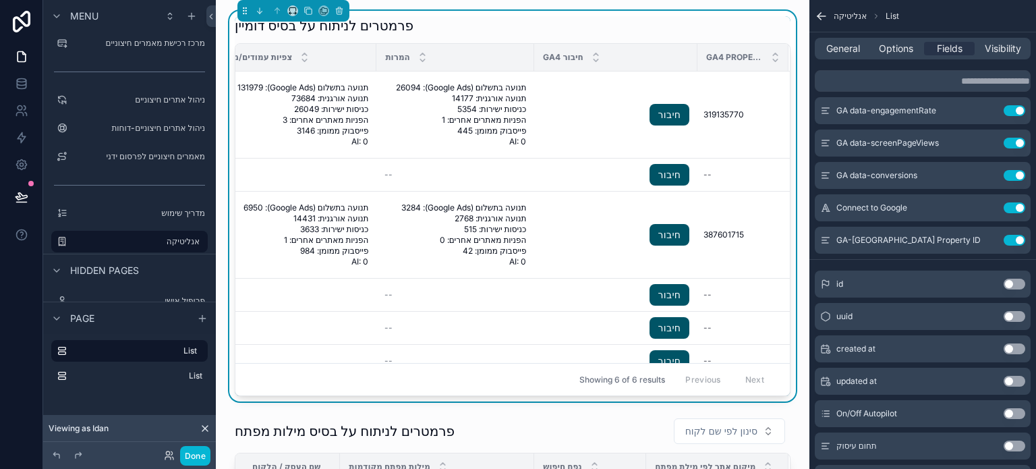
scroll to position [0, 1266]
click at [199, 453] on button "Done" at bounding box center [195, 456] width 30 height 20
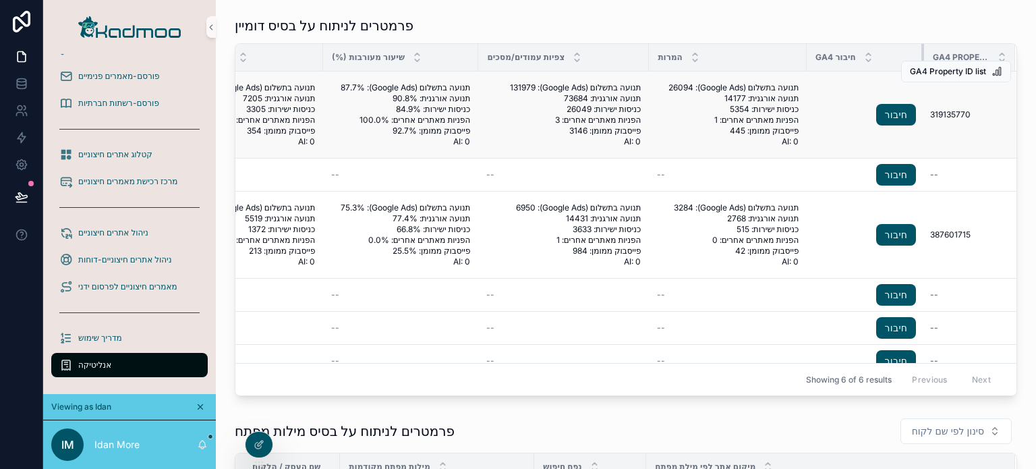
scroll to position [0, 985]
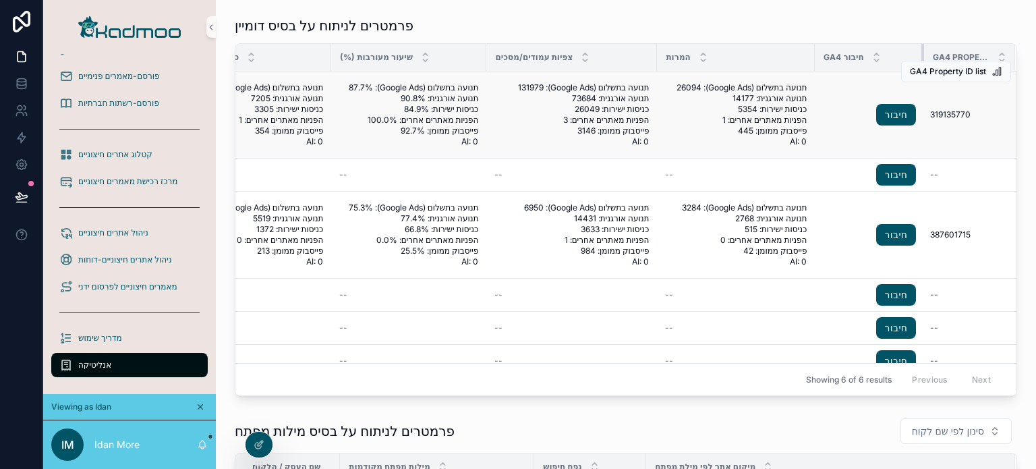
drag, startPoint x: 901, startPoint y: 59, endPoint x: 849, endPoint y: 76, distance: 55.1
click at [848, 76] on table "שם העסק / הלקוח דומיין תאריך התחלה תאריך סיום סשנים (ביקורים באתר) משתמשים ייחו…" at bounding box center [143, 210] width 1748 height 333
drag, startPoint x: 939, startPoint y: 52, endPoint x: 926, endPoint y: 54, distance: 13.0
click at [933, 54] on span "GA4 Property ID" at bounding box center [961, 57] width 57 height 11
click at [966, 51] on div "GA4 Property ID" at bounding box center [970, 58] width 90 height 26
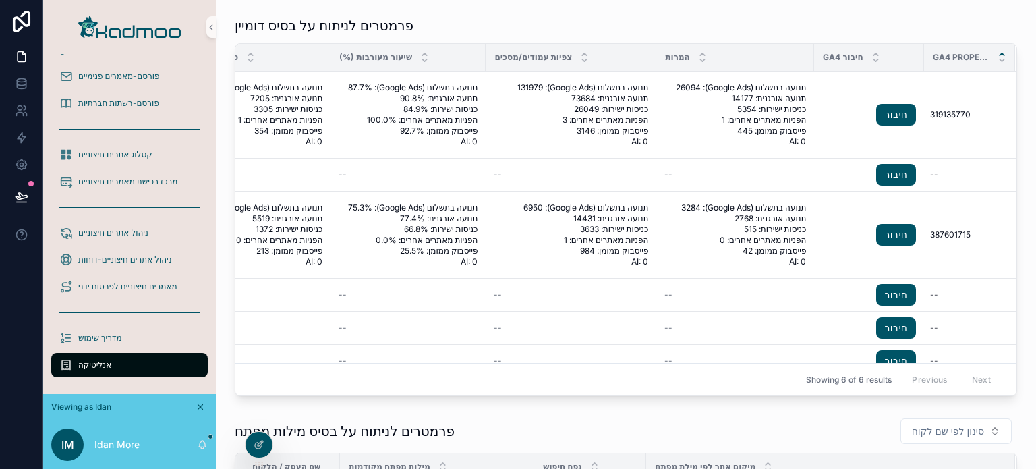
click at [998, 51] on icon "scrollable content" at bounding box center [1002, 54] width 9 height 9
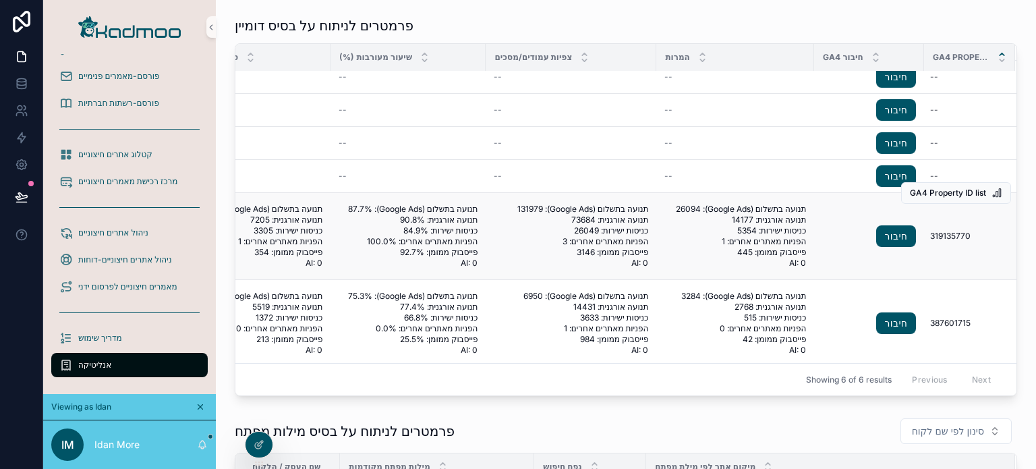
scroll to position [0, 986]
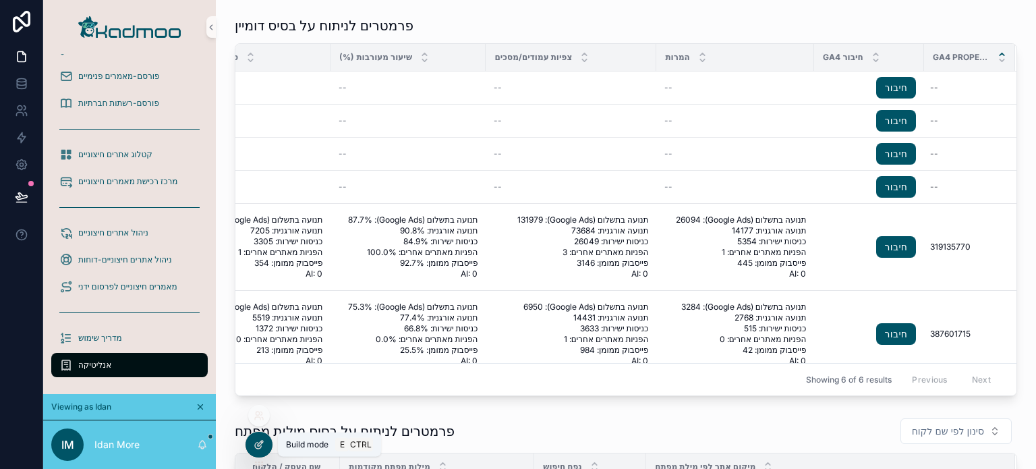
click at [259, 444] on icon at bounding box center [259, 444] width 11 height 11
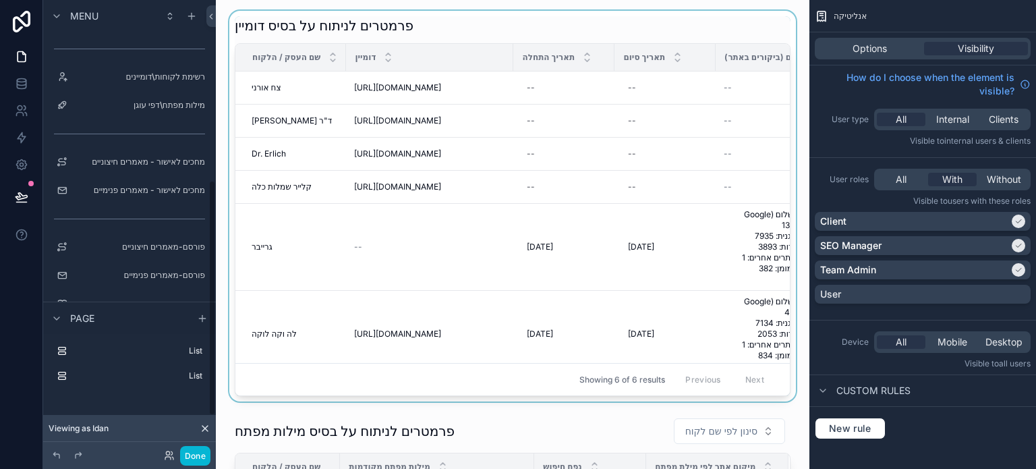
scroll to position [345, 0]
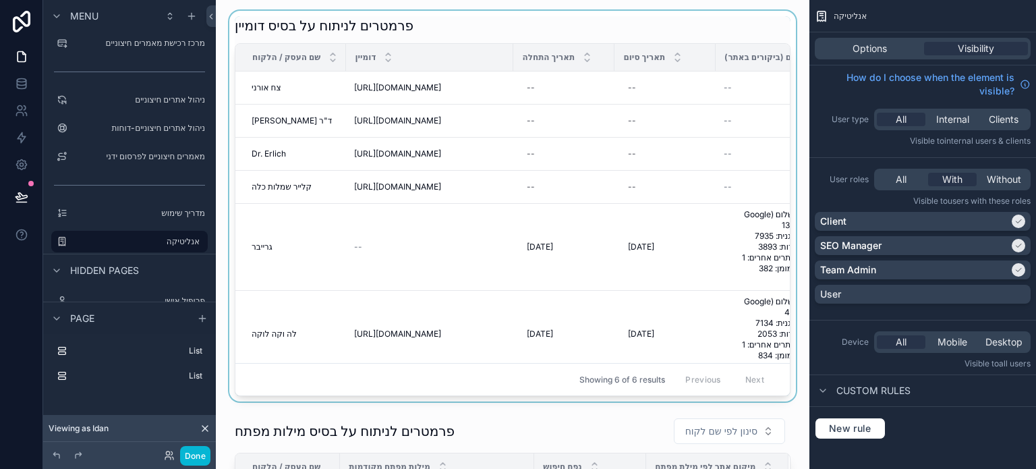
click at [243, 13] on div "scrollable content" at bounding box center [513, 206] width 572 height 391
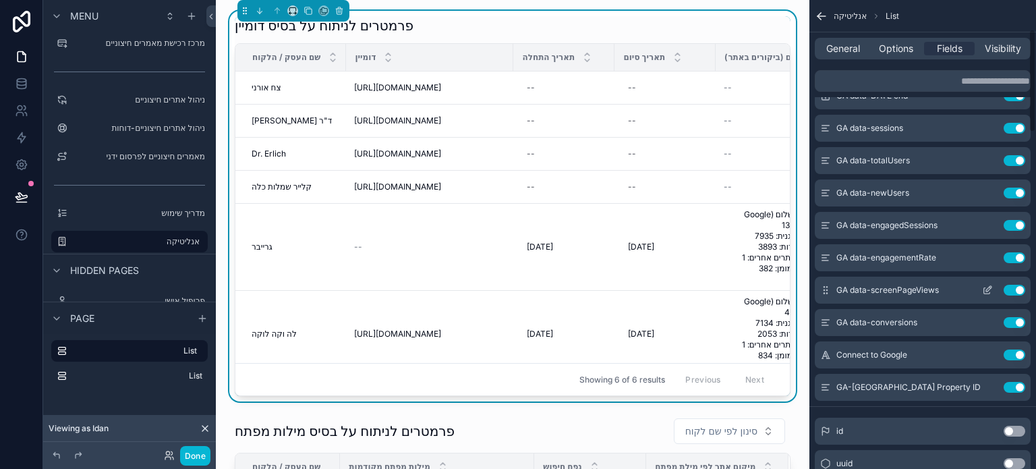
scroll to position [135, 0]
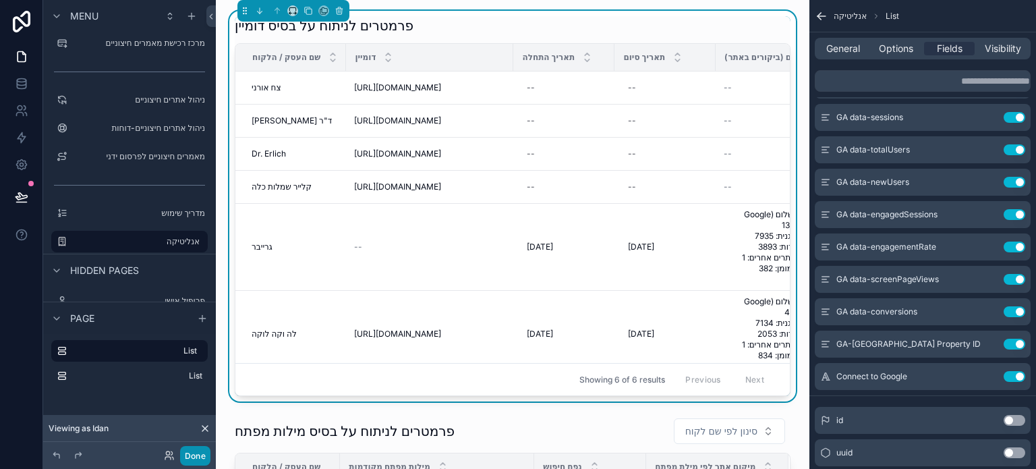
click at [185, 453] on button "Done" at bounding box center [195, 456] width 30 height 20
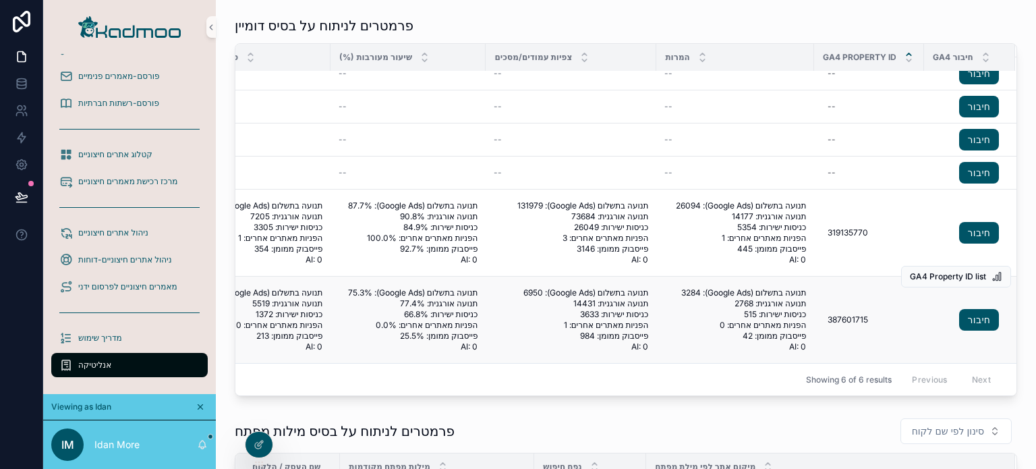
scroll to position [22, 986]
click at [625, 16] on div "פרמטרים לניתוח על בסיס דומיין" at bounding box center [626, 25] width 783 height 19
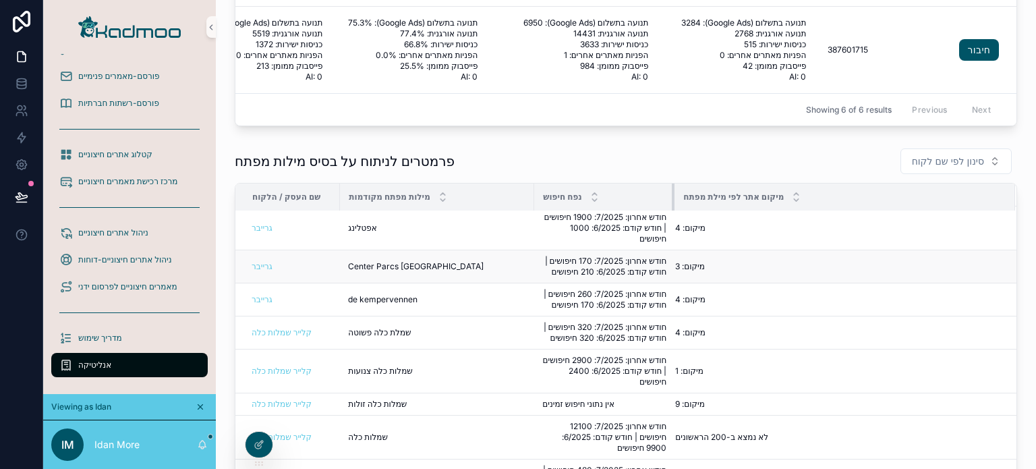
scroll to position [225, 0]
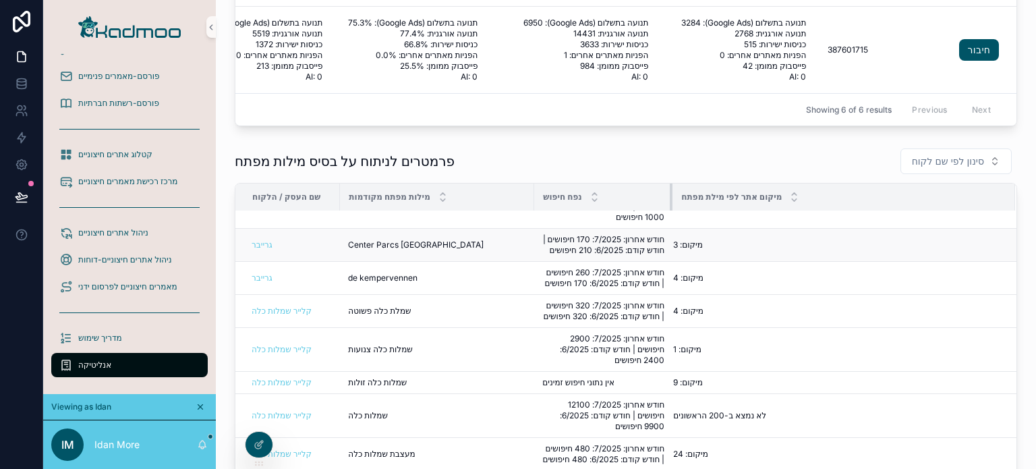
drag, startPoint x: 630, startPoint y: 197, endPoint x: 657, endPoint y: 225, distance: 39.1
click at [657, 225] on table "שם העסק / הלקוח מילות מפתח מקודמות נפח חיפוש מיקום אתר לפי מילת מפתח [PERSON_NA…" at bounding box center [625, 292] width 781 height 667
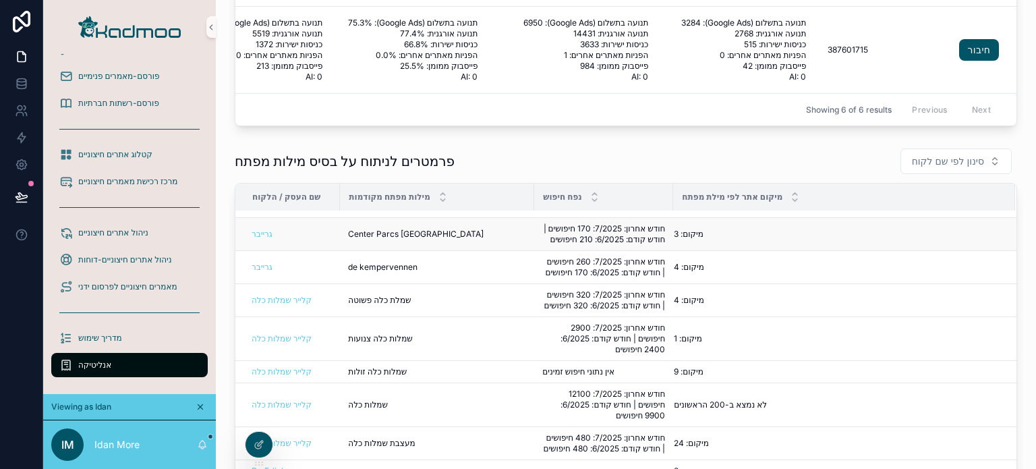
click at [603, 241] on span "חודש אחרון: 7/2025: 170 חיפושים | חודש קודם: 6/2025: 210 חיפושים" at bounding box center [603, 234] width 123 height 22
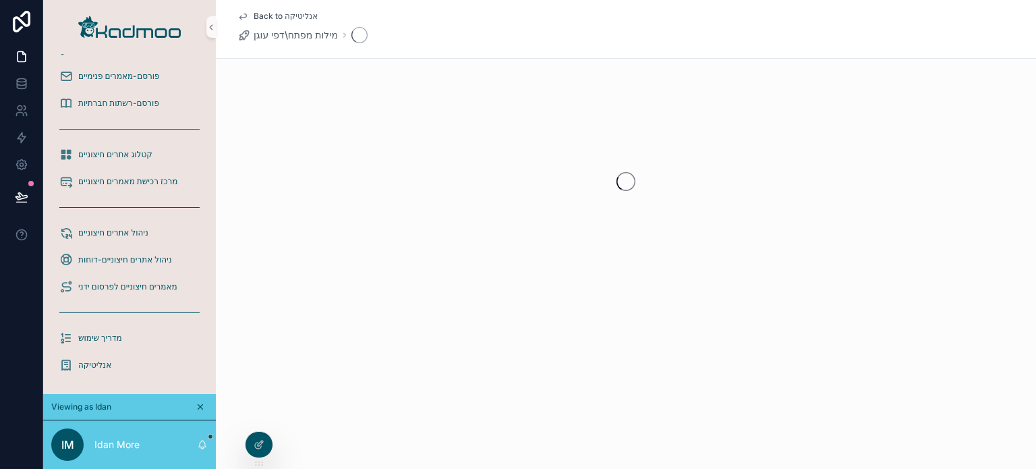
click at [603, 241] on div "scrollable content" at bounding box center [626, 181] width 820 height 213
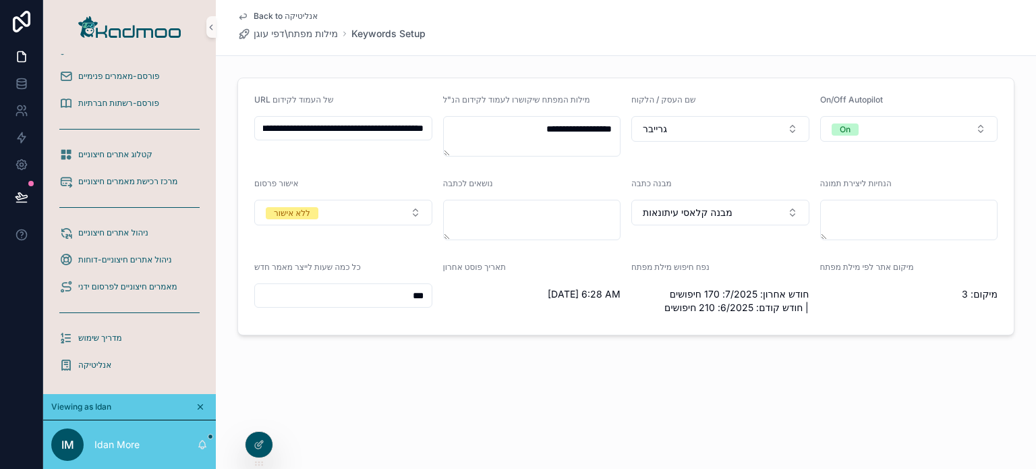
click at [674, 298] on span "חודש אחרון: 7/2025: 170 חיפושים | חודש קודם: 6/2025: 210 חיפושים" at bounding box center [721, 300] width 178 height 27
click at [675, 298] on span "חודש אחרון: 7/2025: 170 חיפושים | חודש קודם: 6/2025: 210 חיפושים" at bounding box center [721, 300] width 178 height 27
copy span "חודש אחרון: 7/2025: 170 חיפושים | חודש קודם: 6/2025: 210 חיפושים"
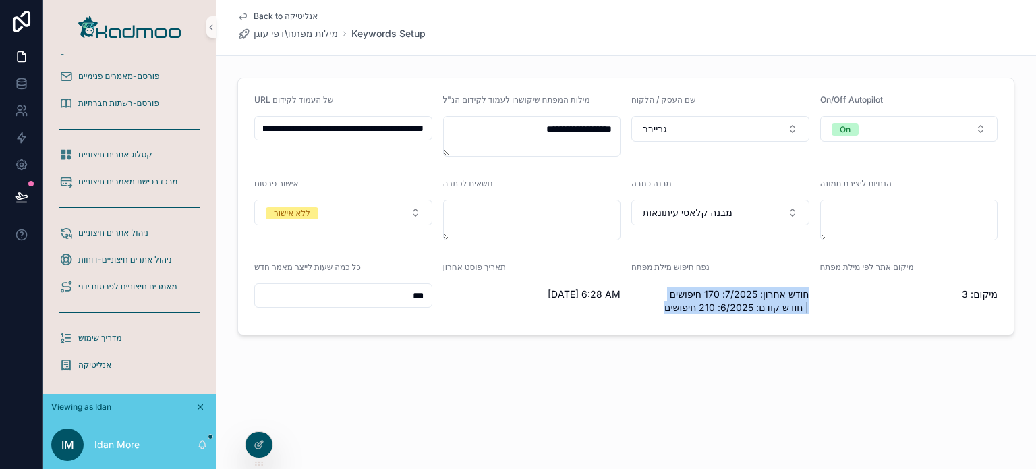
click at [710, 334] on form "**********" at bounding box center [626, 206] width 776 height 256
click at [285, 35] on span "מילות מפתח\דפי עוגן" at bounding box center [296, 33] width 84 height 13
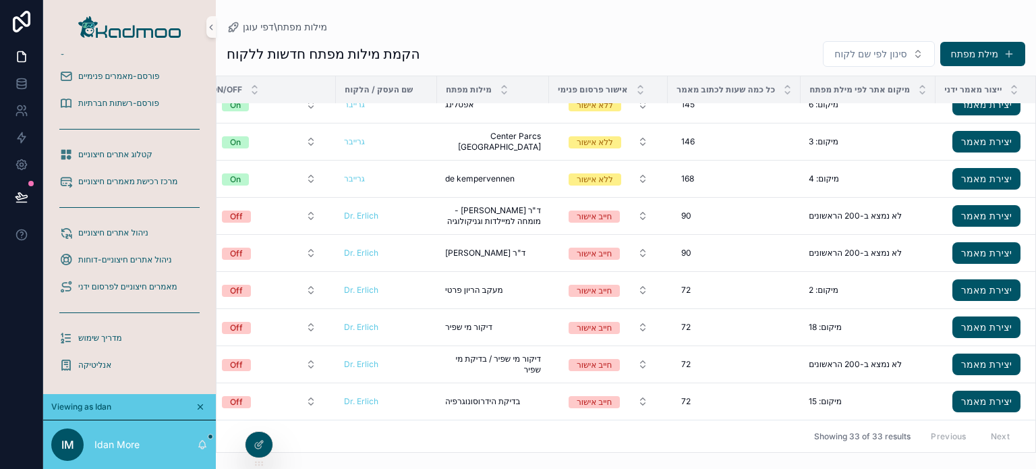
scroll to position [919, 22]
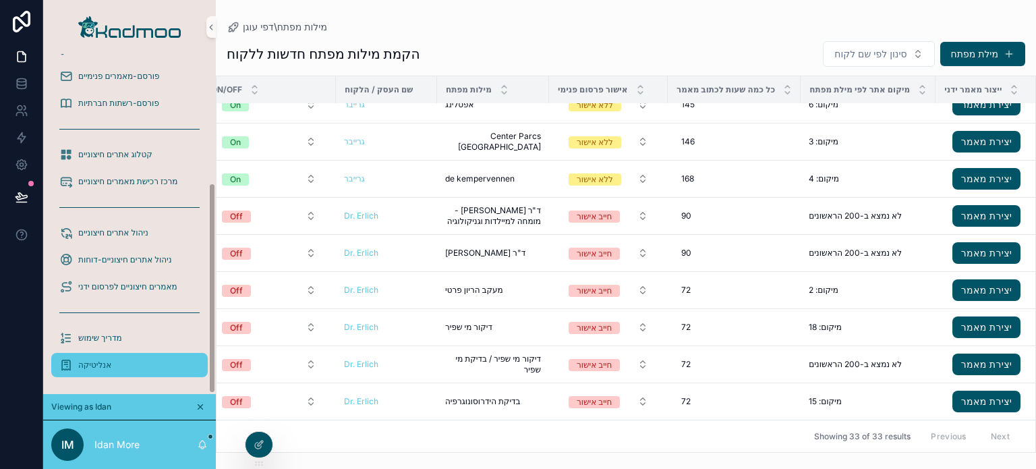
click at [112, 360] on div "אנליטיקה" at bounding box center [129, 365] width 140 height 22
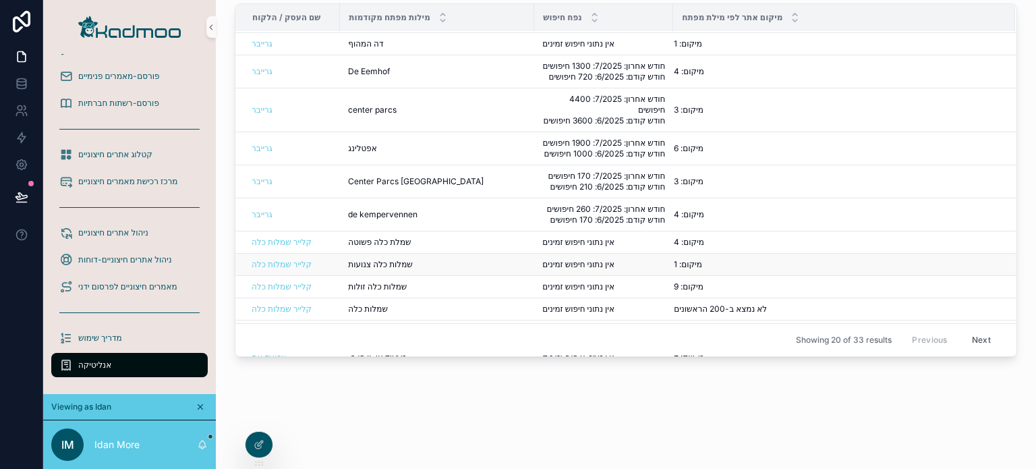
scroll to position [20, 0]
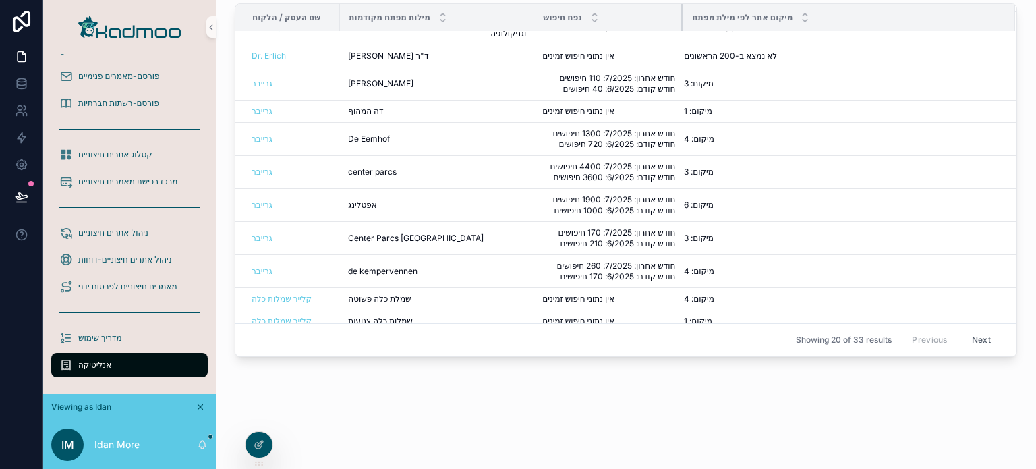
drag, startPoint x: 658, startPoint y: 18, endPoint x: 668, endPoint y: 22, distance: 10.9
click at [681, 21] on div "scrollable content" at bounding box center [683, 17] width 5 height 27
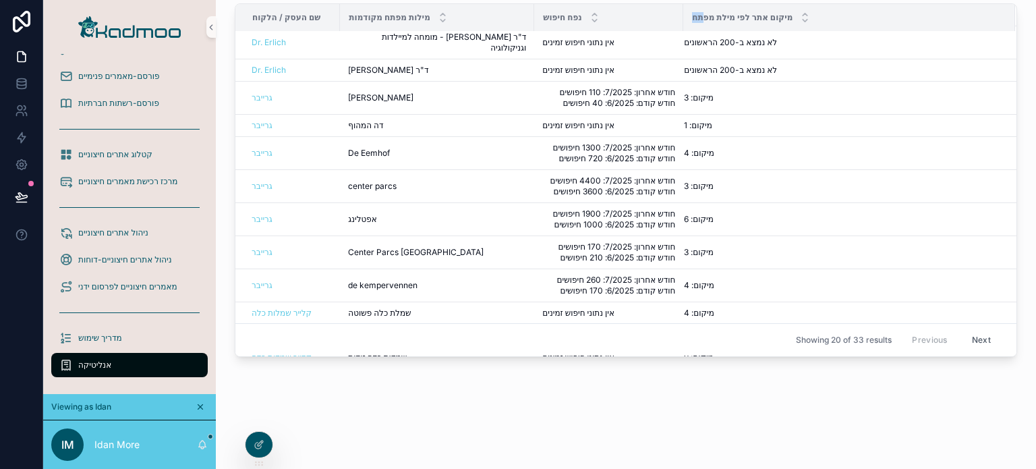
scroll to position [0, 0]
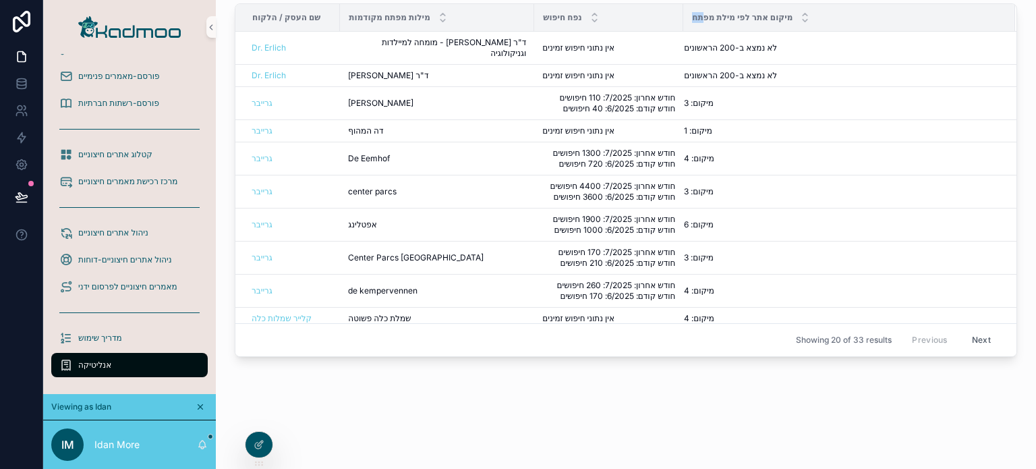
drag, startPoint x: 676, startPoint y: 16, endPoint x: 690, endPoint y: 13, distance: 14.3
click at [691, 13] on th "מיקום אתר לפי מילת מפתח" at bounding box center [849, 18] width 332 height 28
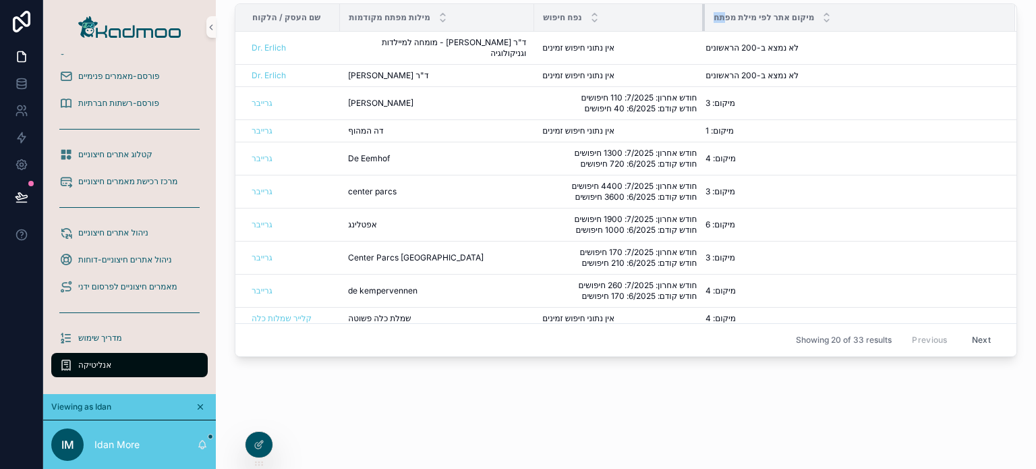
click at [686, 22] on th "נפח חיפוש" at bounding box center [619, 18] width 171 height 28
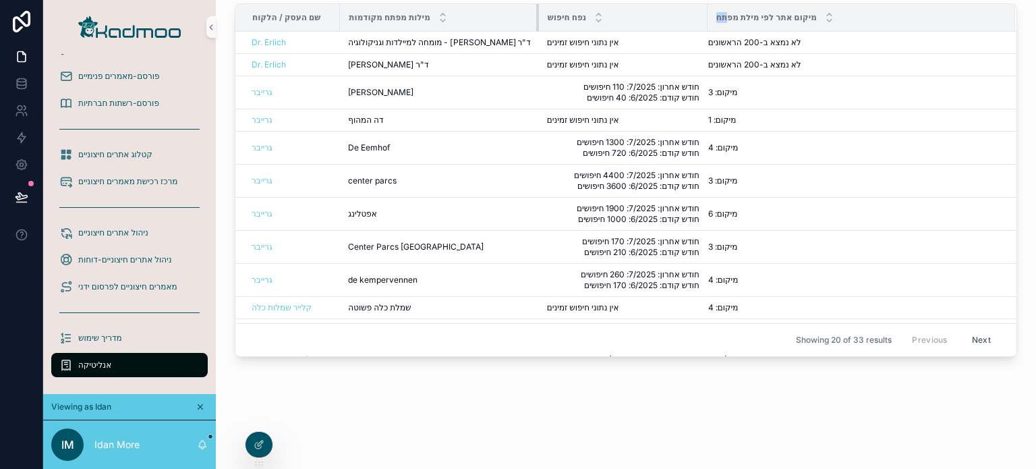
drag, startPoint x: 518, startPoint y: 13, endPoint x: 530, endPoint y: 13, distance: 12.2
click at [536, 13] on div "scrollable content" at bounding box center [538, 17] width 5 height 27
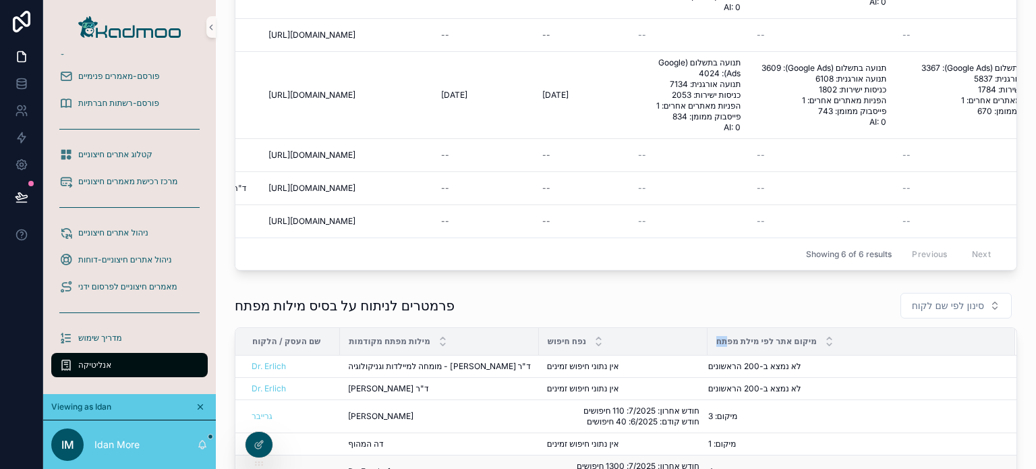
scroll to position [112, 0]
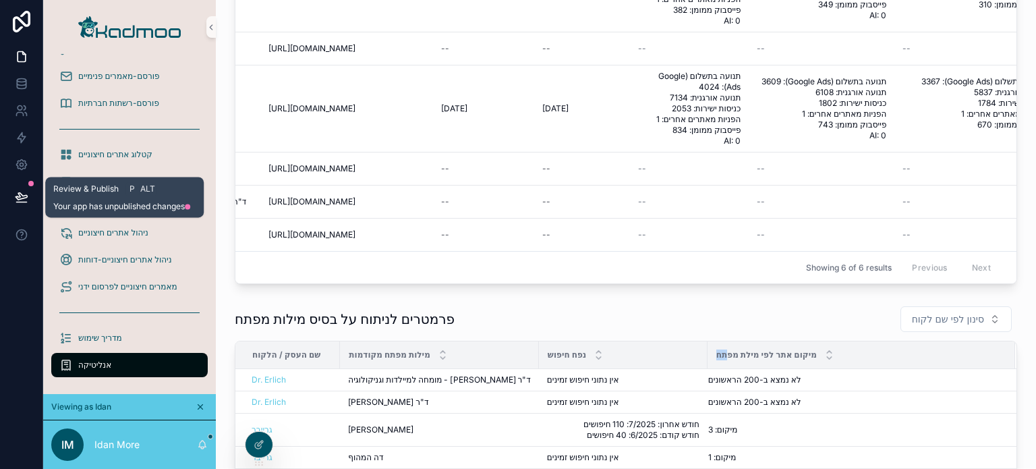
click at [24, 198] on icon at bounding box center [21, 196] width 13 height 13
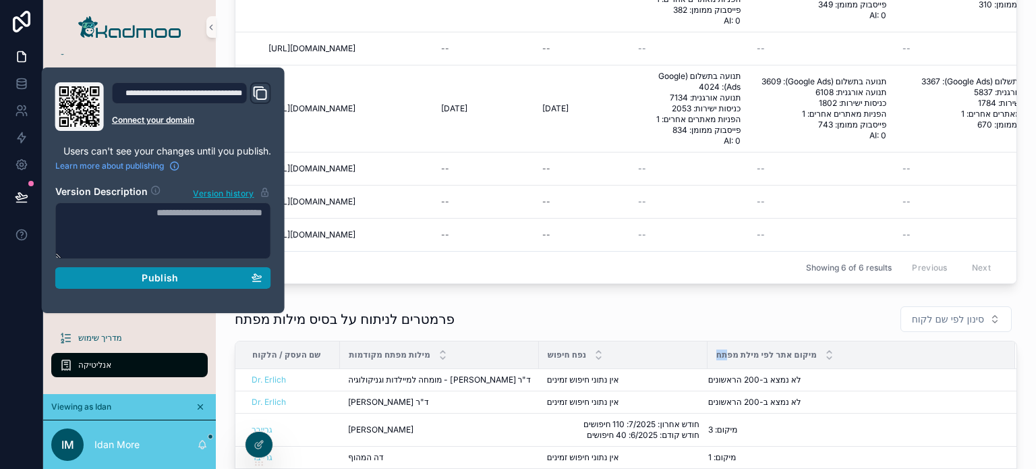
click at [163, 277] on span "Publish" at bounding box center [160, 278] width 36 height 12
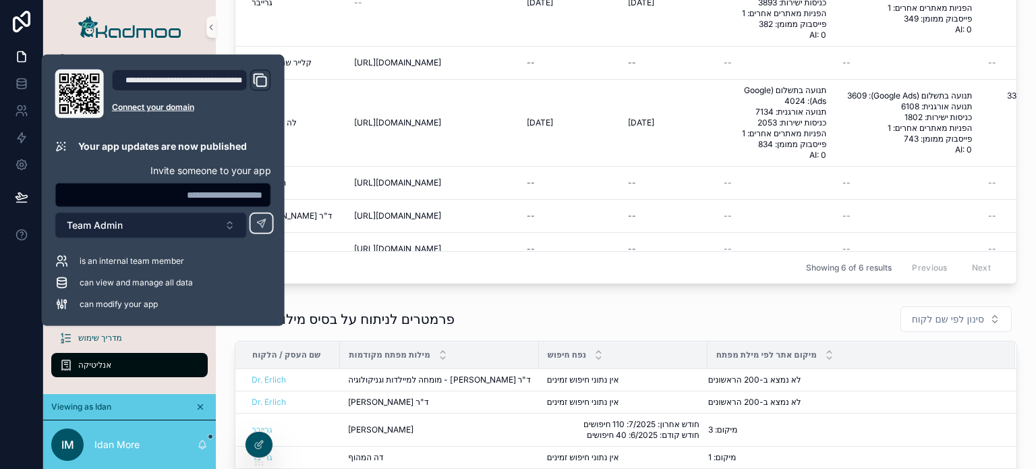
click at [165, 228] on button "Team Admin" at bounding box center [151, 226] width 192 height 26
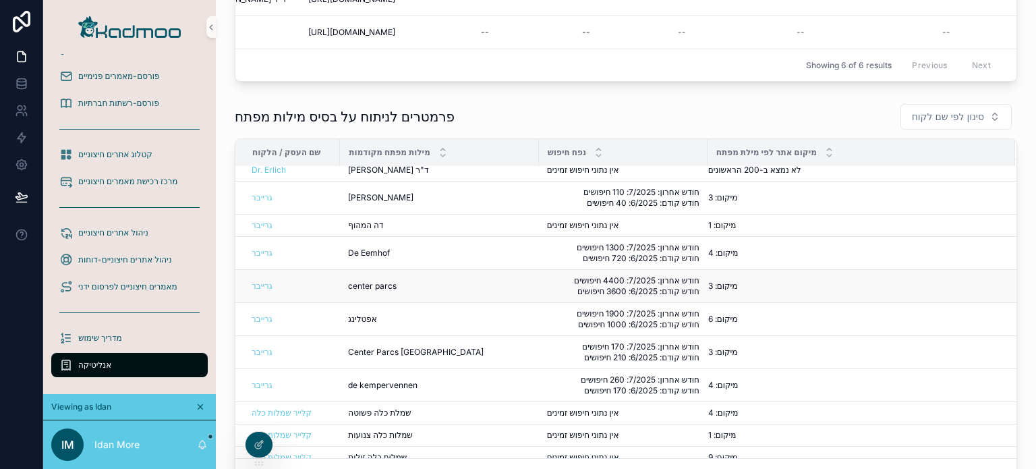
scroll to position [67, 0]
